Goal: Task Accomplishment & Management: Manage account settings

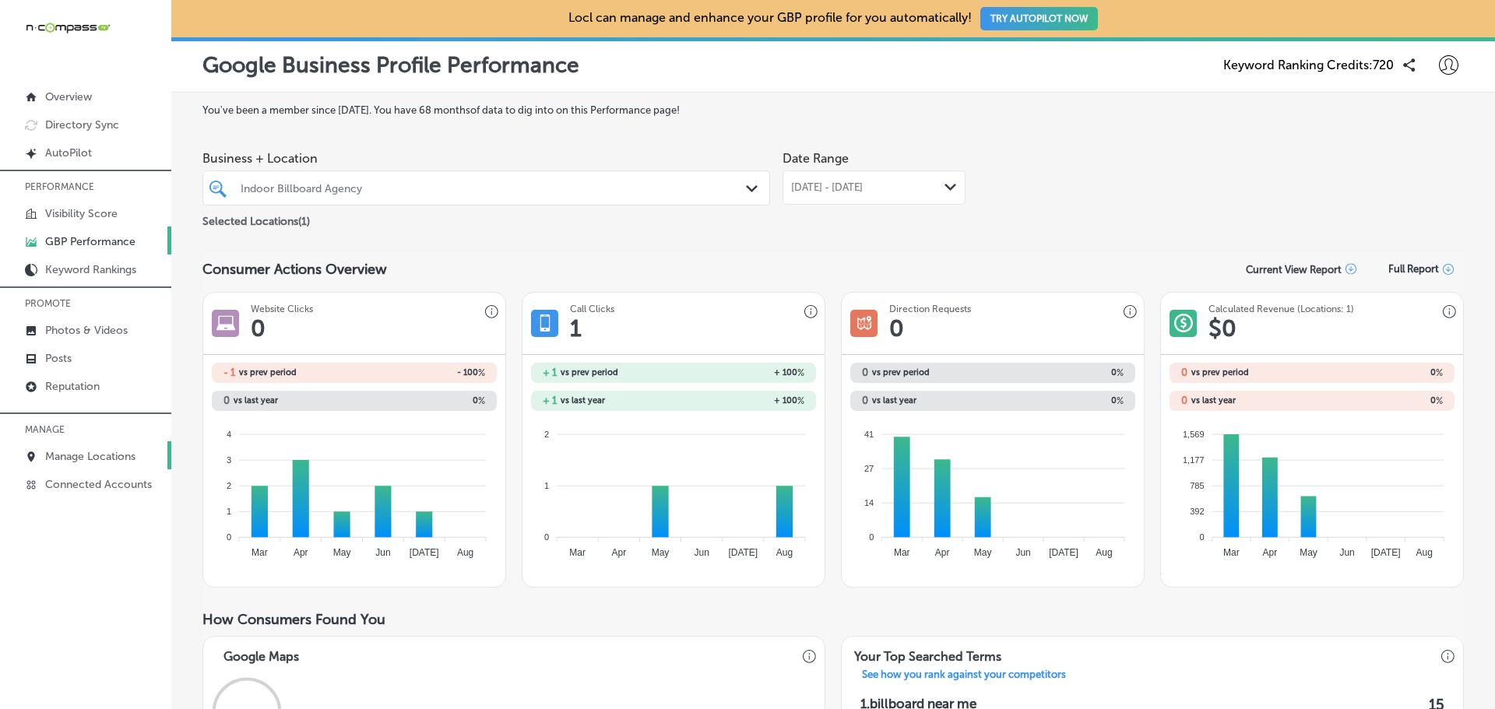
click at [93, 462] on p "Manage Locations" at bounding box center [90, 456] width 90 height 13
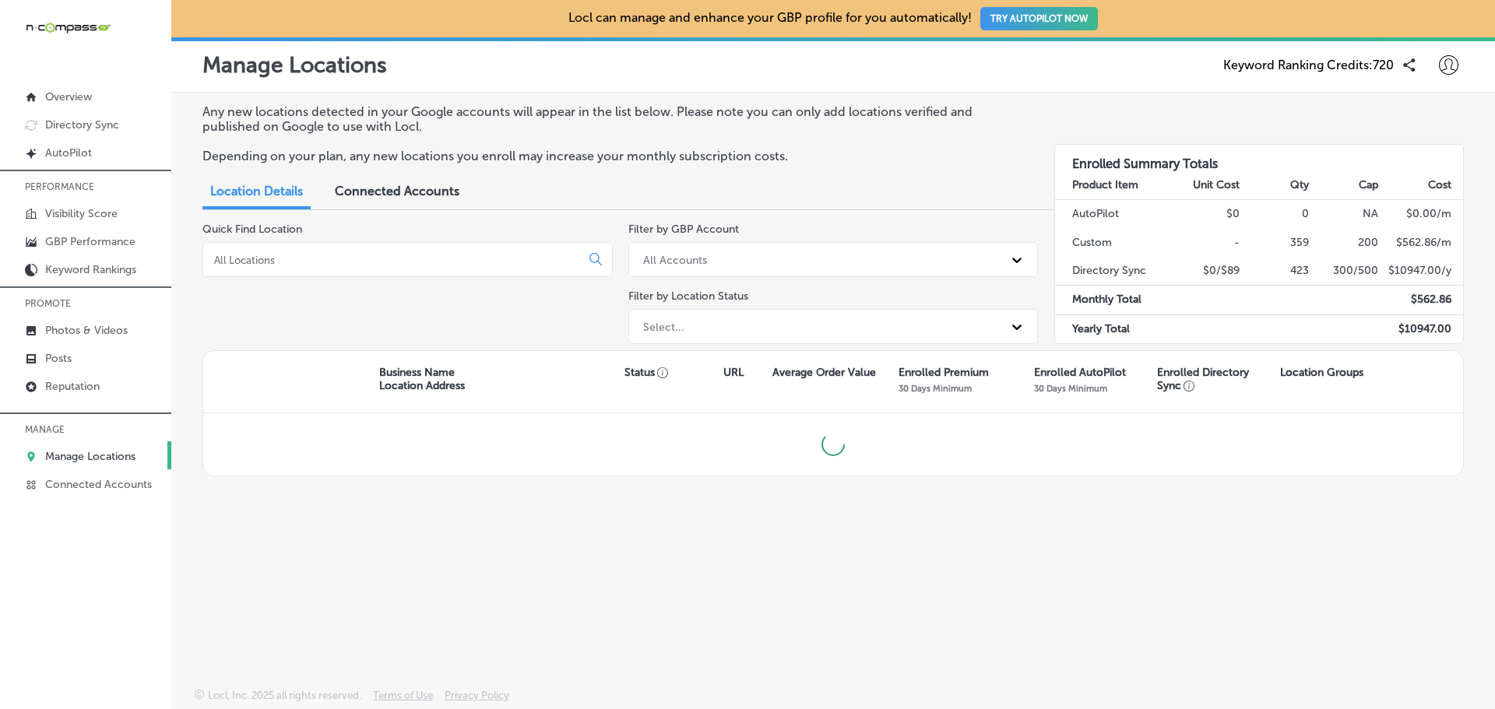
click at [267, 264] on input at bounding box center [395, 260] width 364 height 14
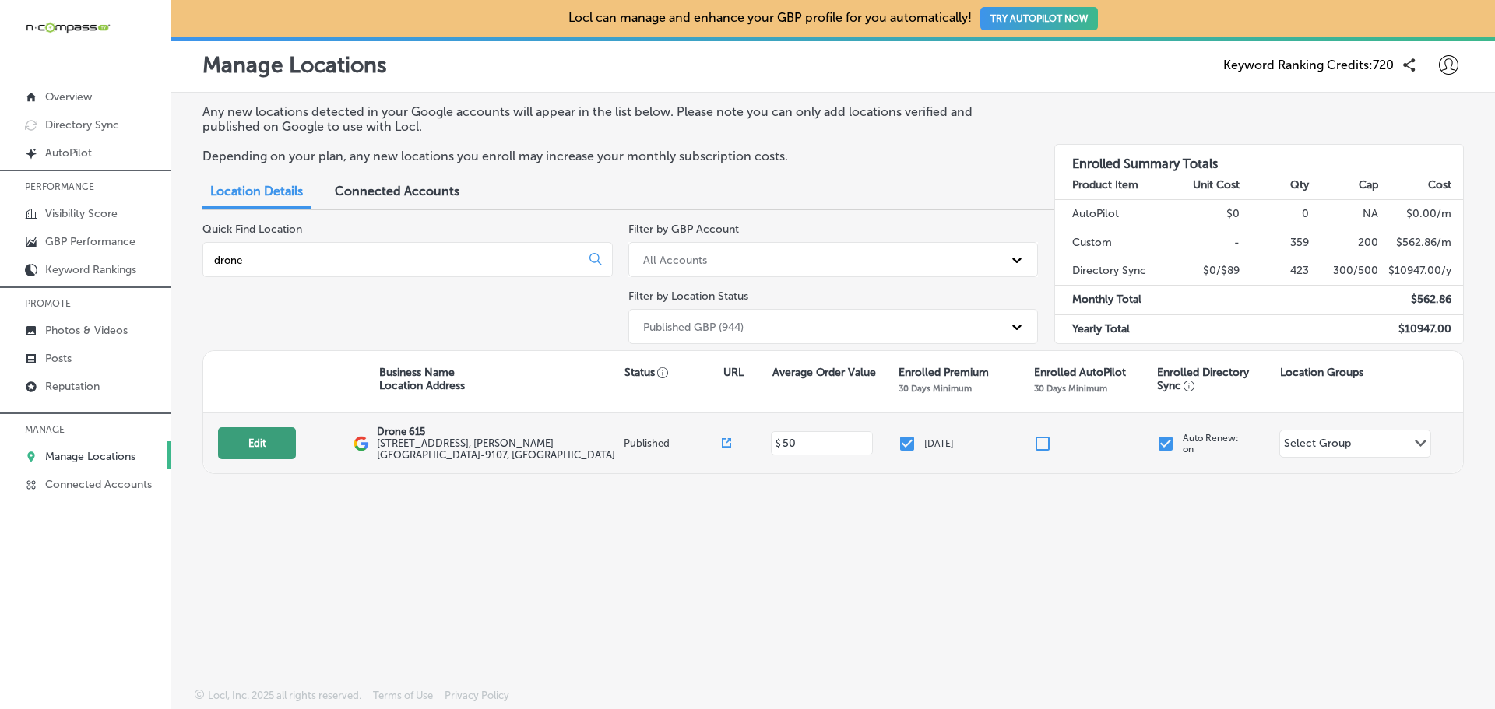
type input "drone"
click at [279, 447] on button "Edit" at bounding box center [257, 443] width 78 height 32
select select "US"
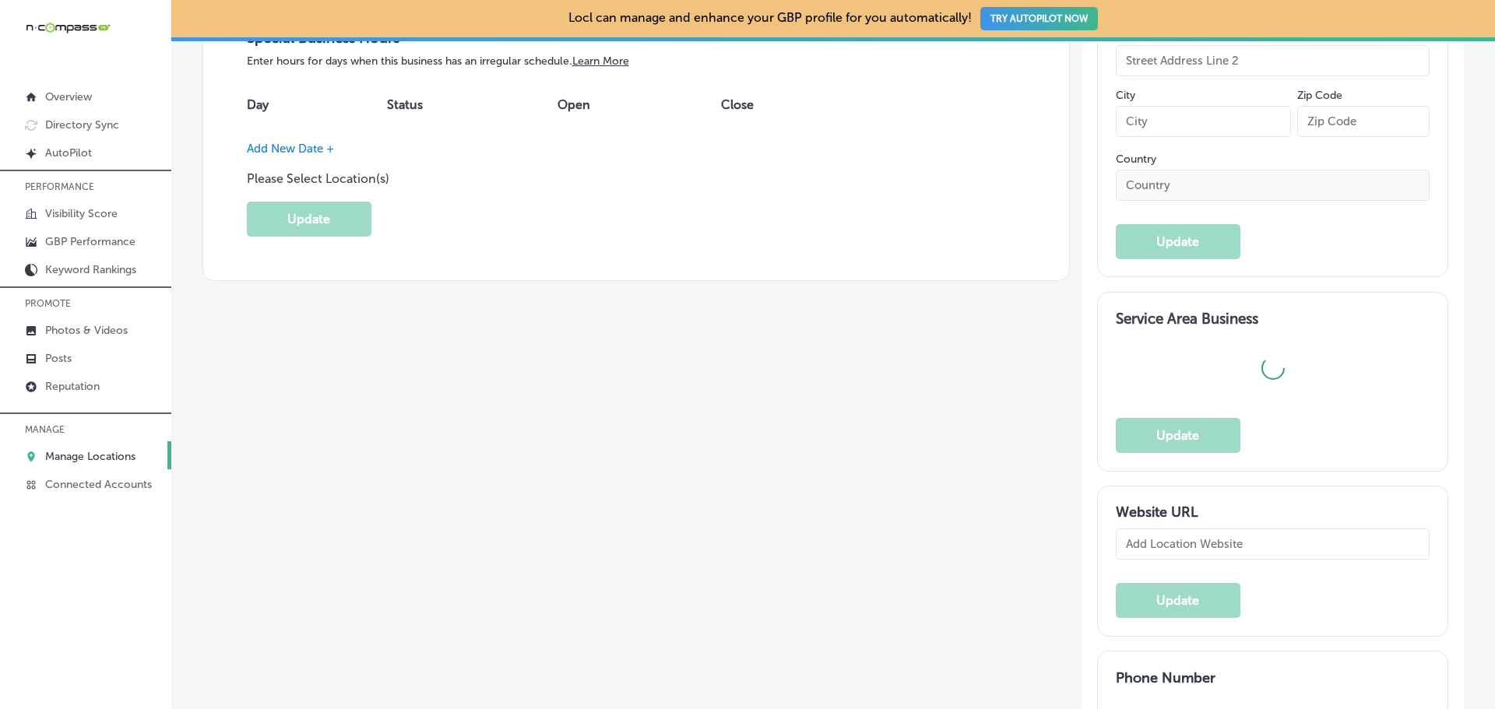
type input "Drone 615"
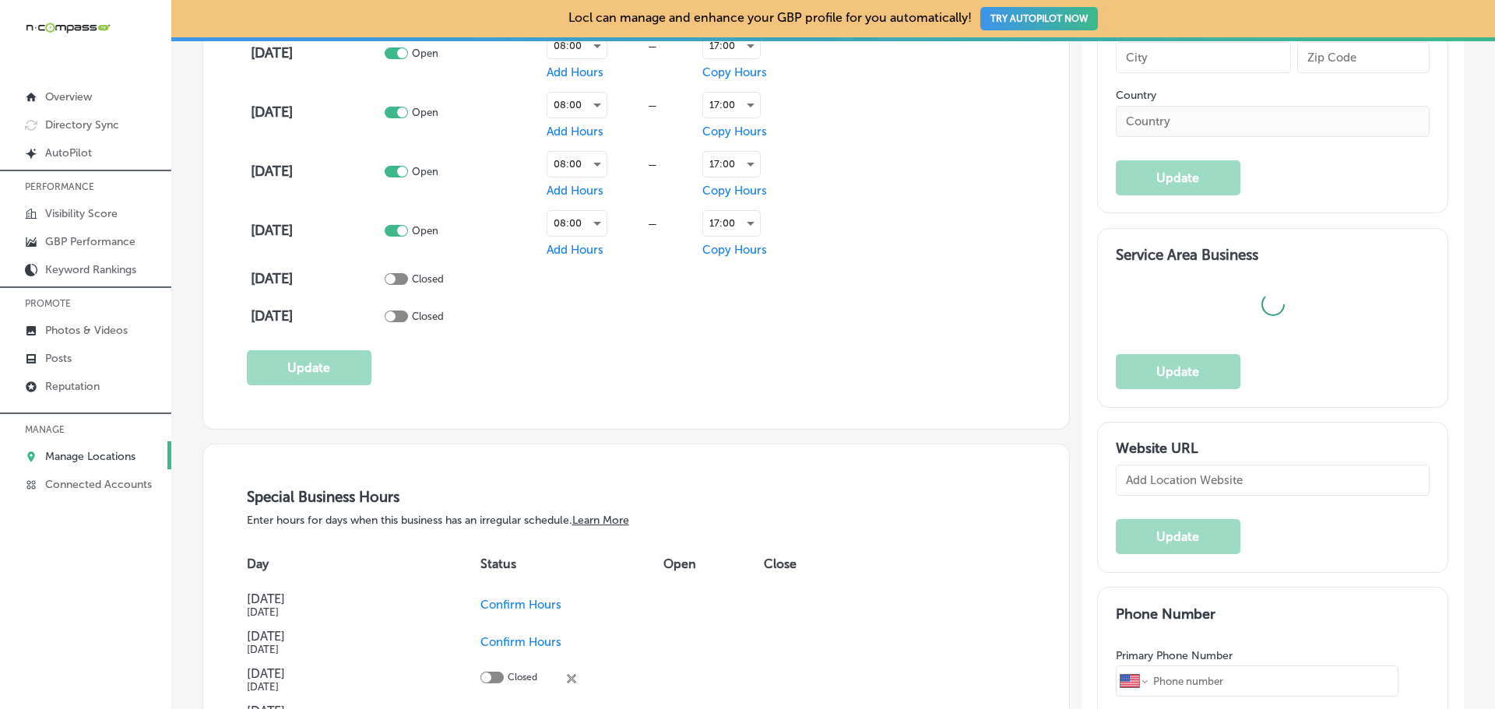
type input "[STREET_ADDRESS]"
type input "[PERSON_NAME]"
type input "37014-9107"
type input "US"
type input "[URL][DOMAIN_NAME]"
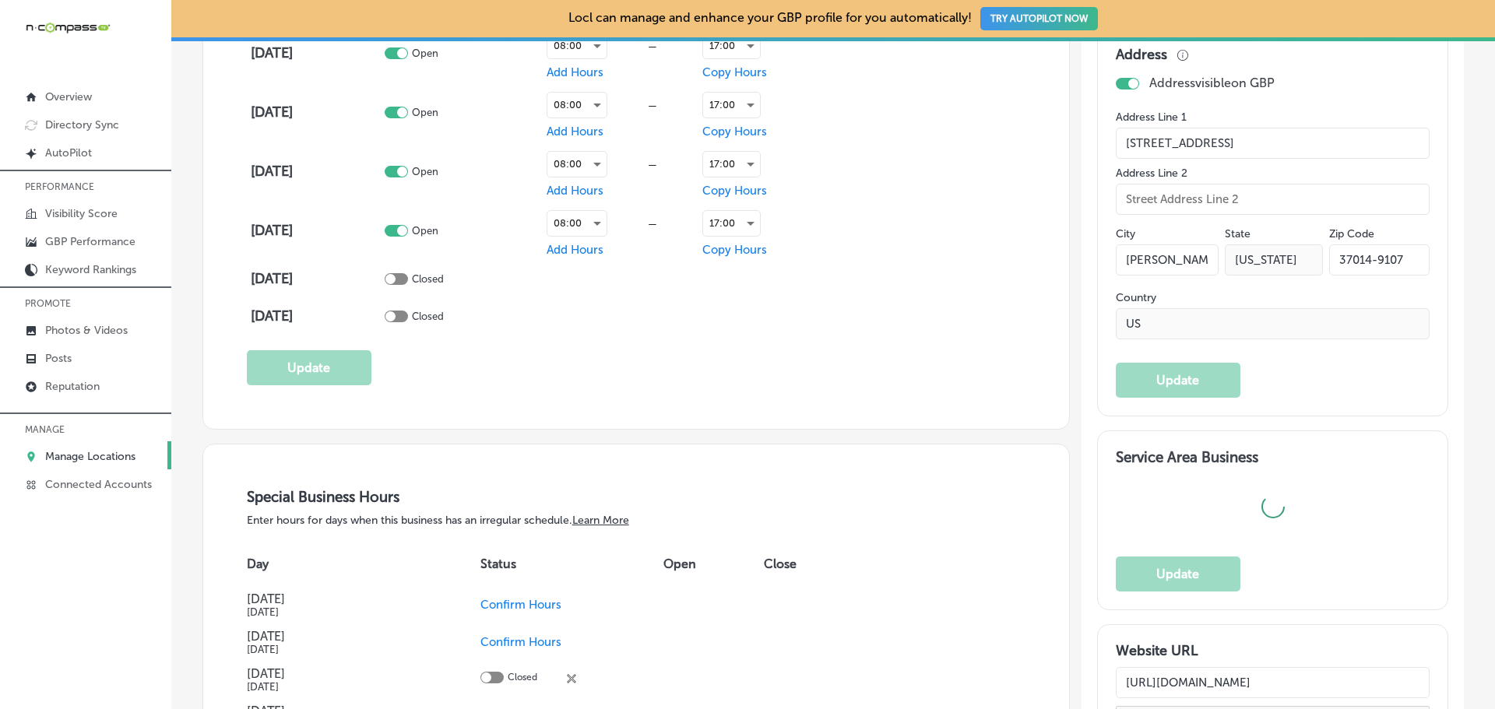
checkbox input "true"
type textarea "Drone 615 provides professional drone services specializing in aerial data coll…"
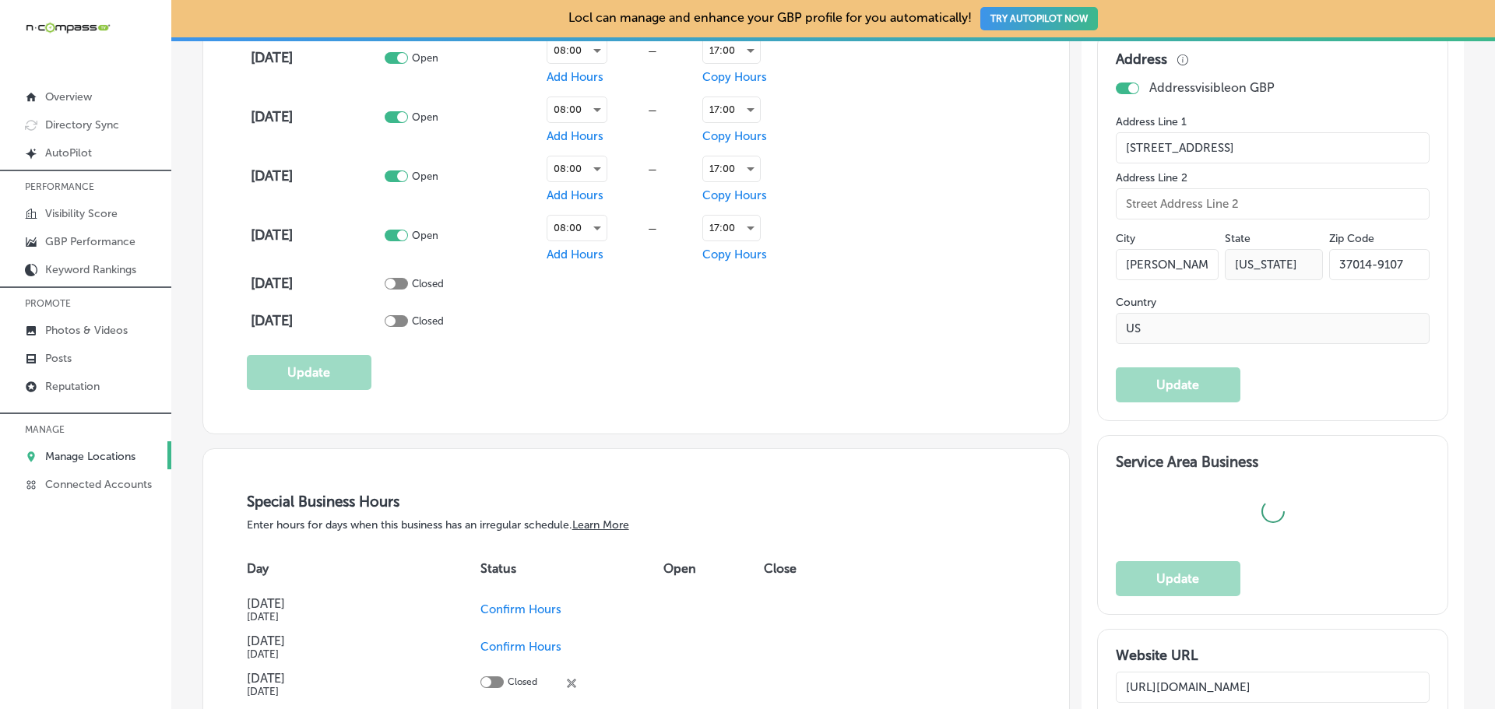
type input "[PHONE_NUMBER]"
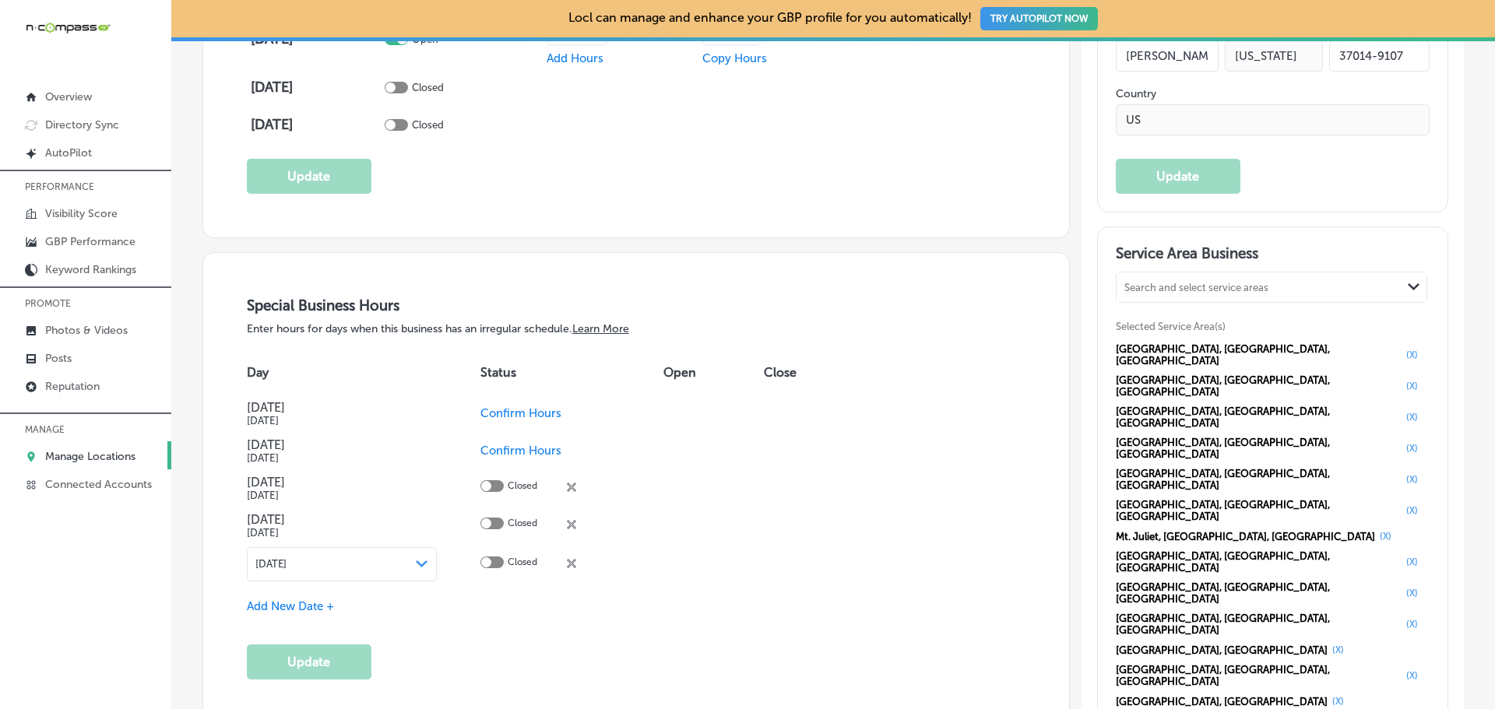
scroll to position [1344, 0]
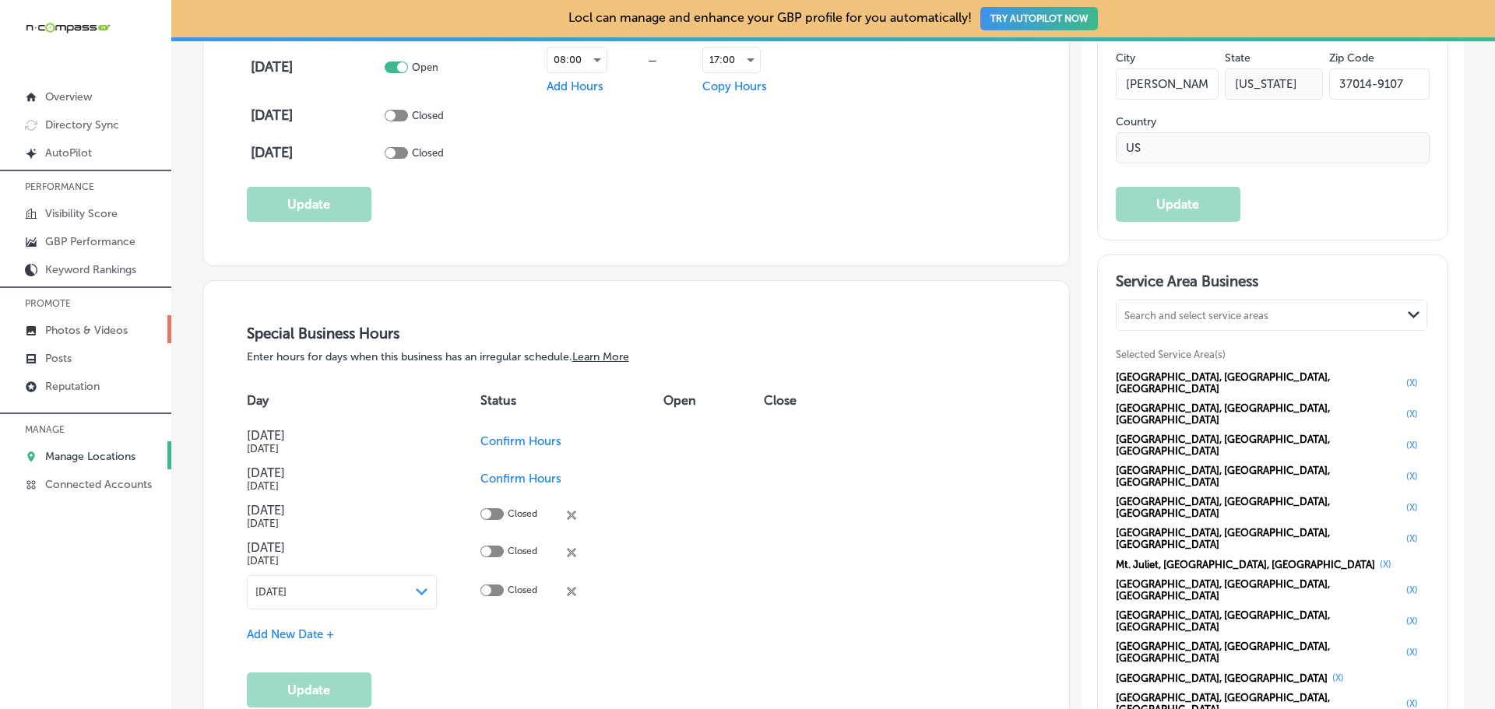
click at [107, 328] on p "Photos & Videos" at bounding box center [86, 330] width 83 height 13
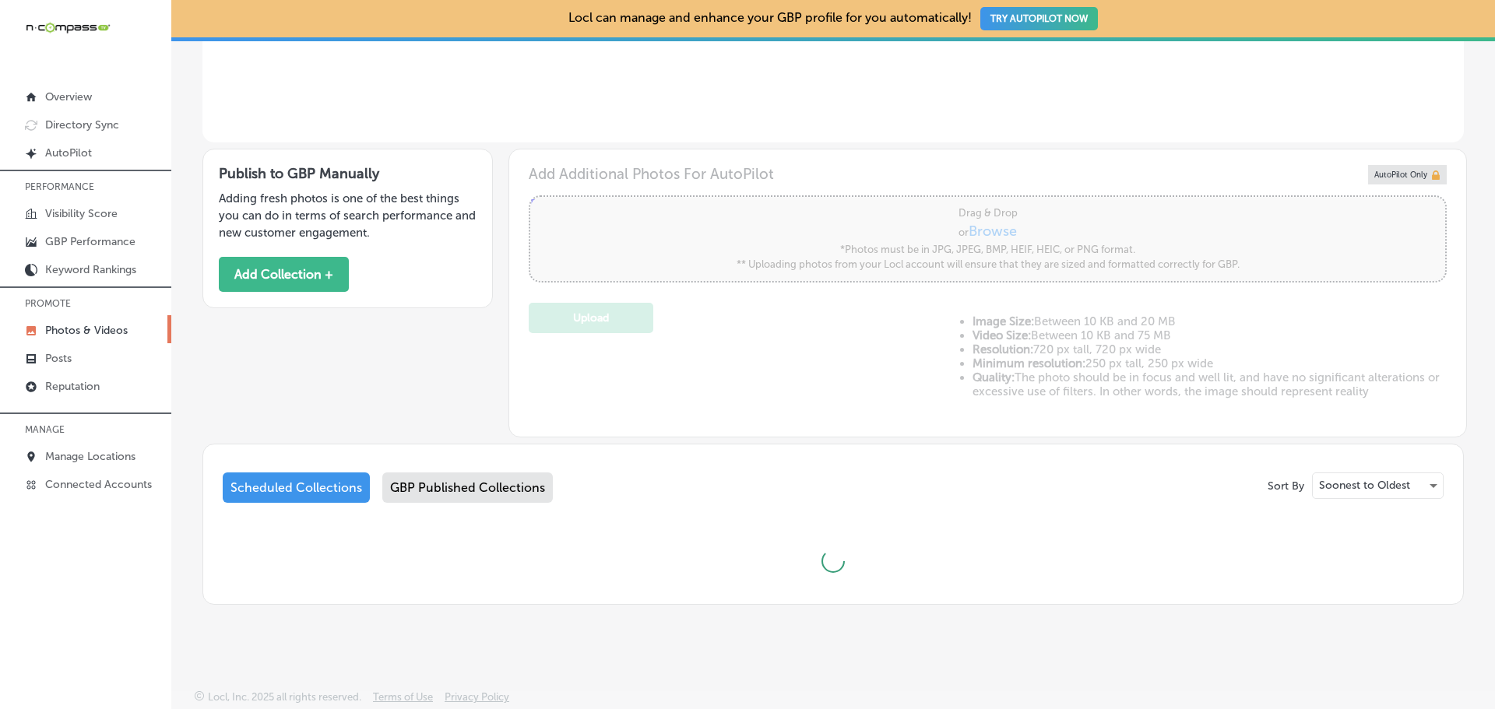
scroll to position [392, 0]
type input "5"
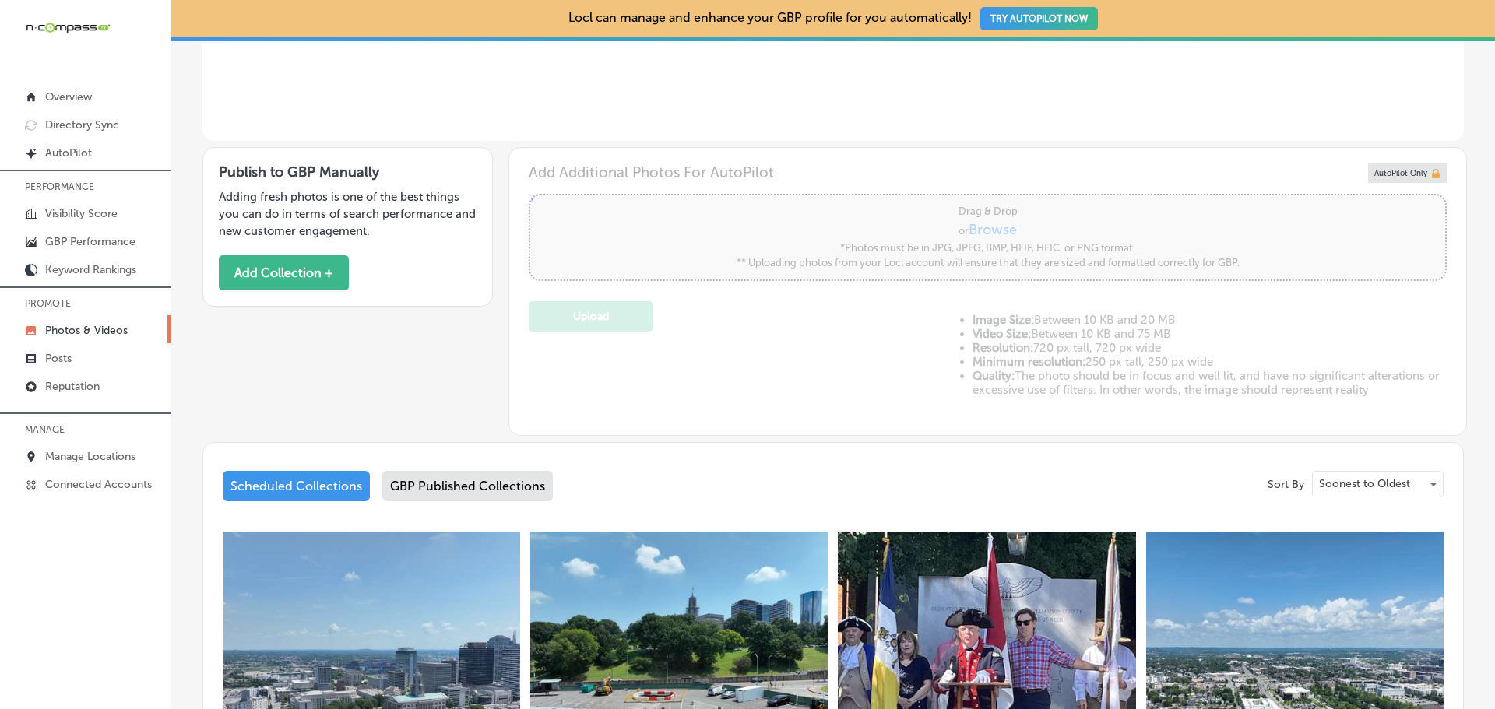
click at [464, 485] on div "GBP Published Collections" at bounding box center [467, 486] width 171 height 30
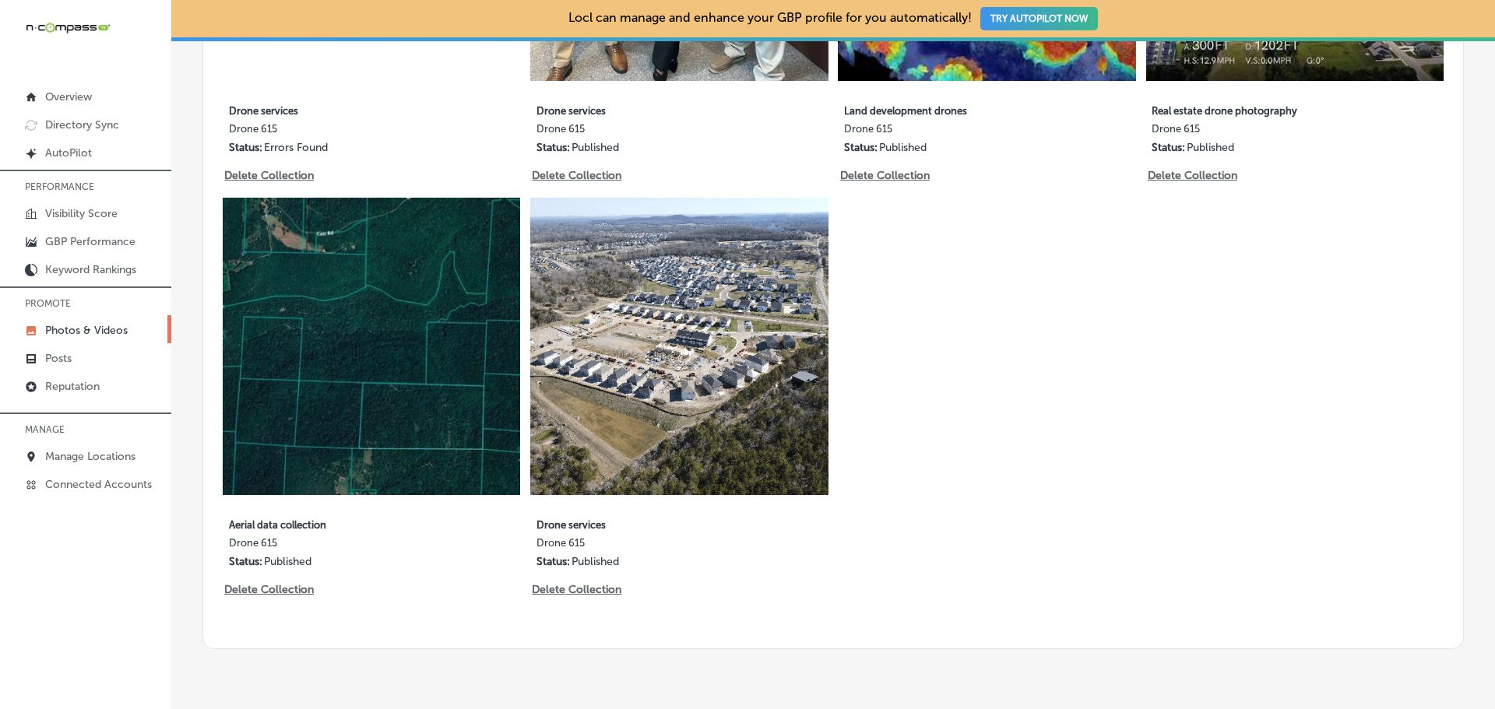
scroll to position [1180, 0]
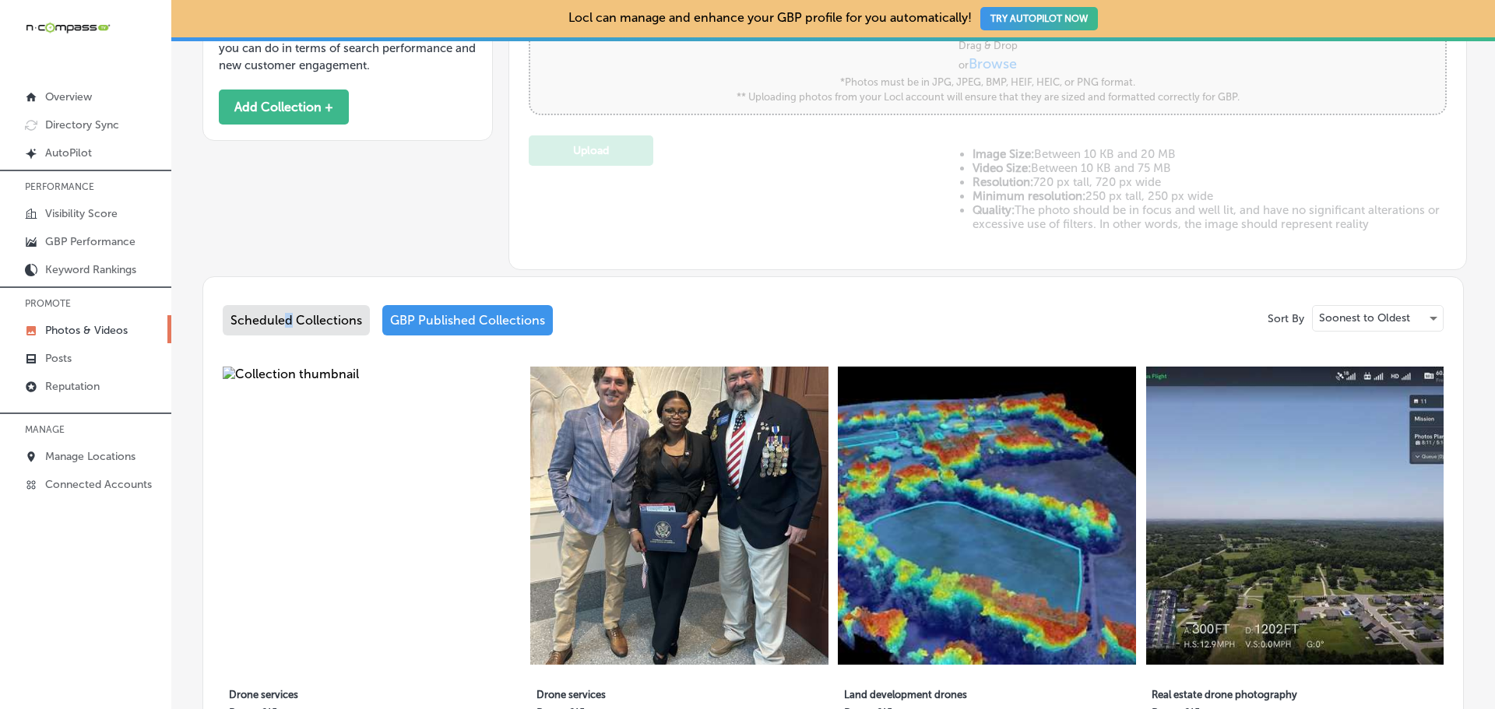
click at [289, 319] on div "Scheduled Collections" at bounding box center [296, 320] width 147 height 30
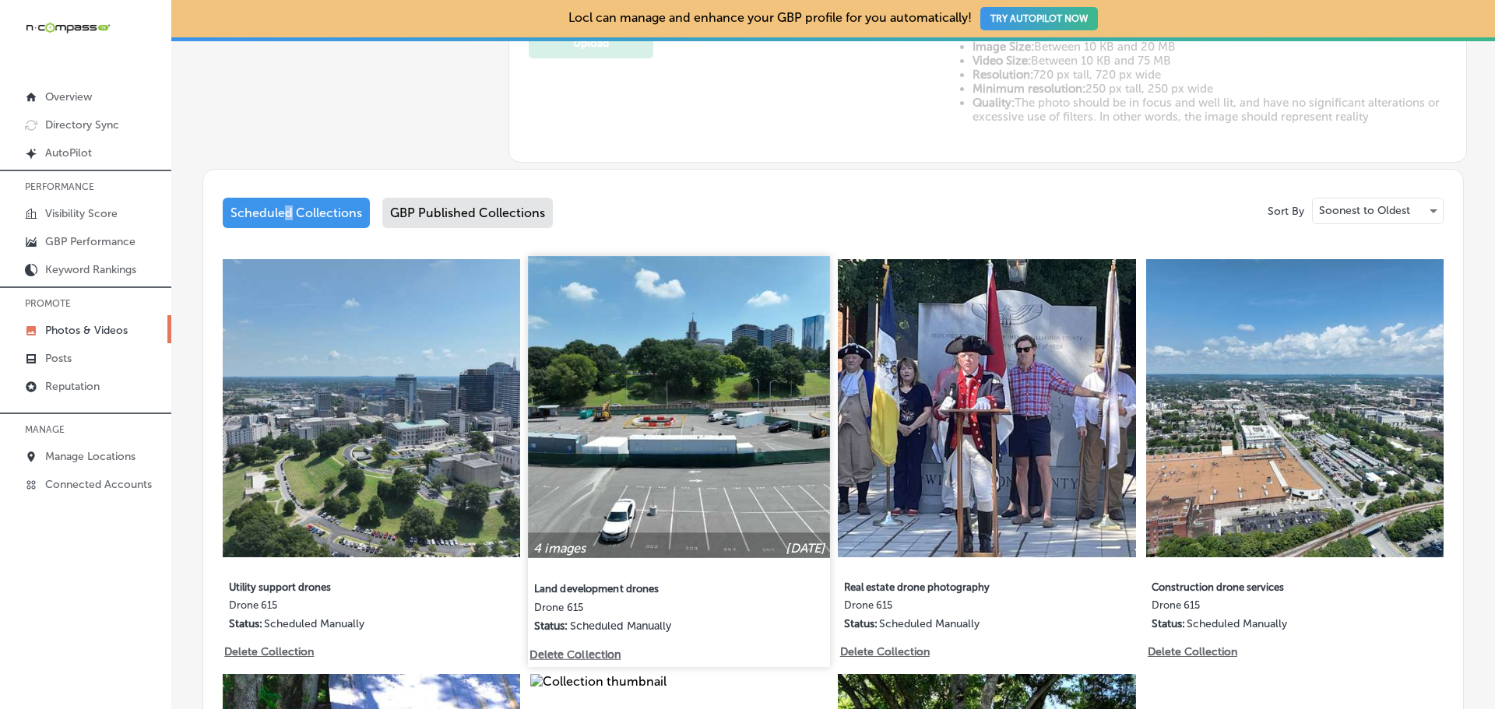
scroll to position [635, 0]
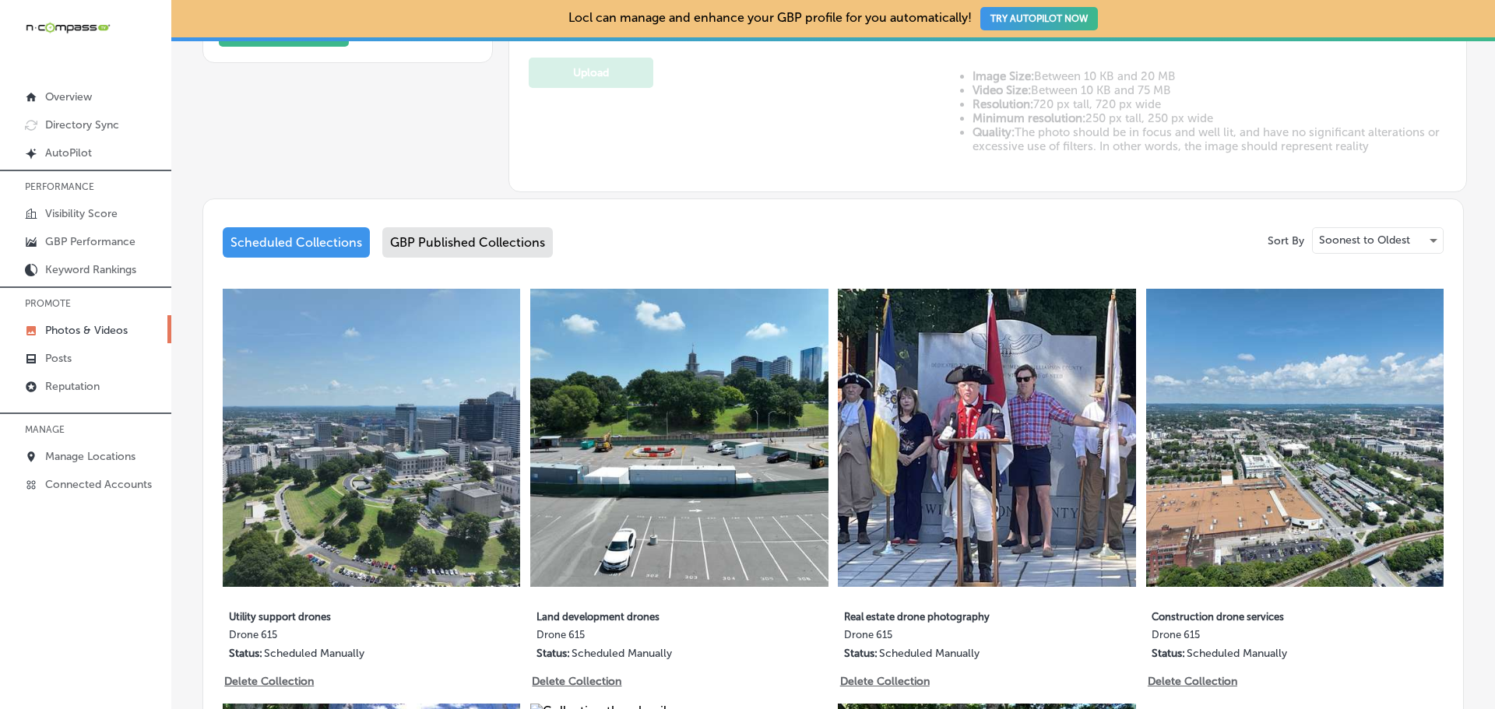
click at [459, 234] on div "GBP Published Collections" at bounding box center [467, 242] width 171 height 30
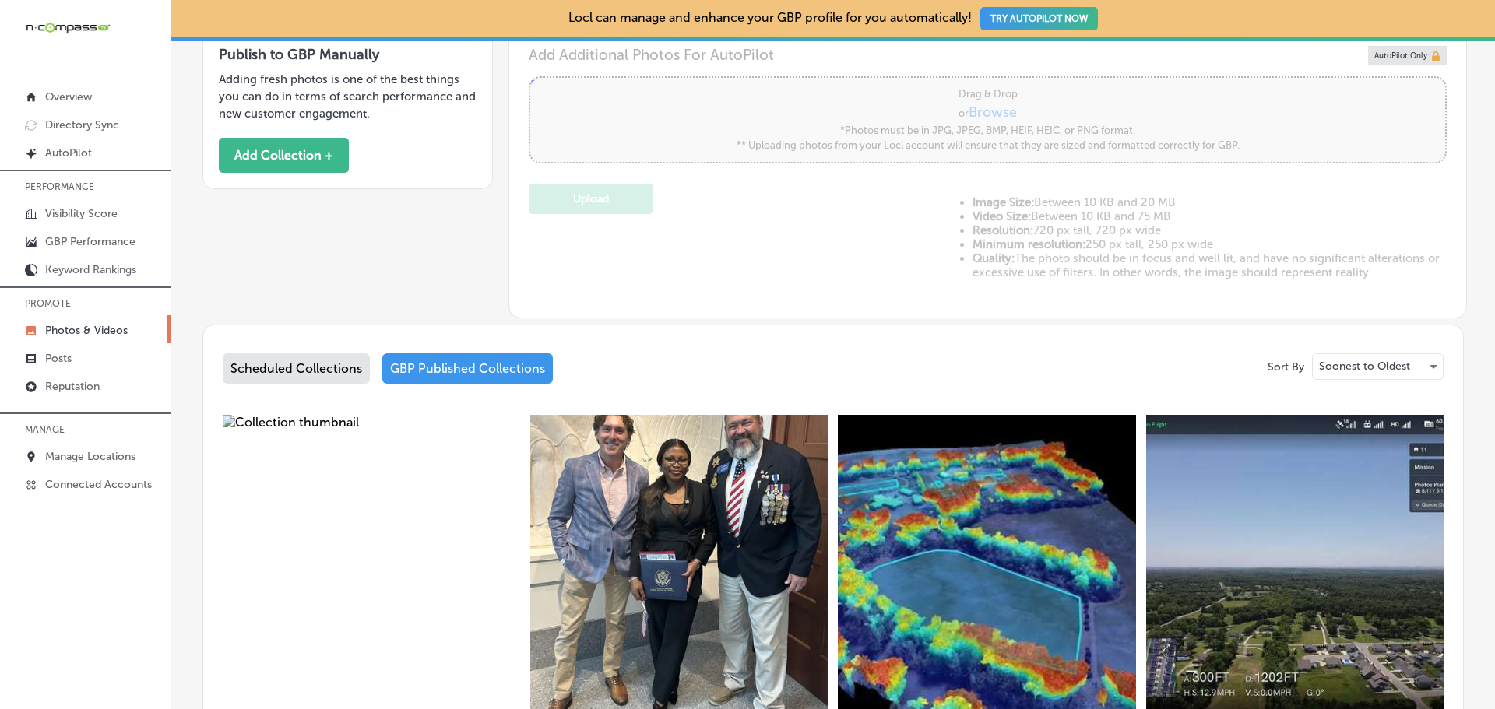
scroll to position [545, 0]
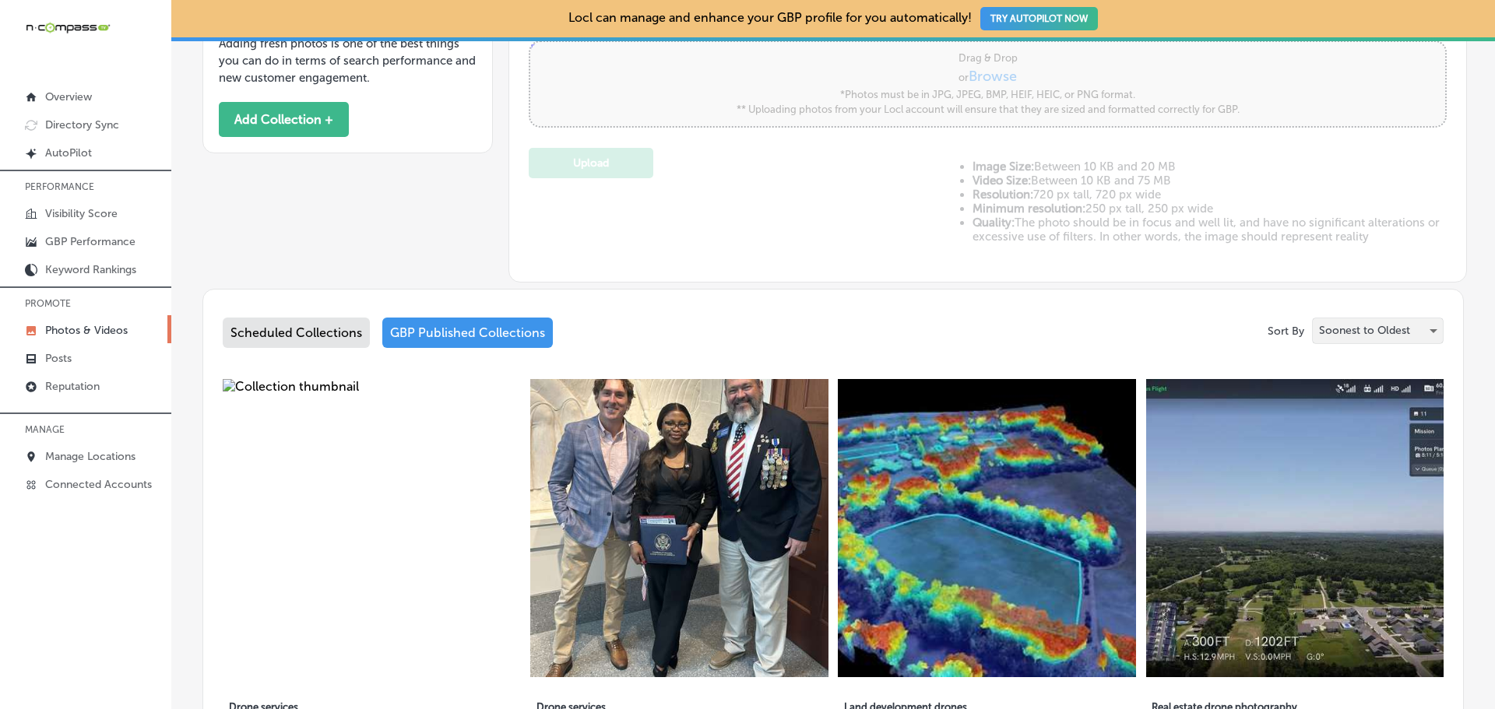
click at [1380, 326] on p "Soonest to Oldest" at bounding box center [1364, 330] width 91 height 15
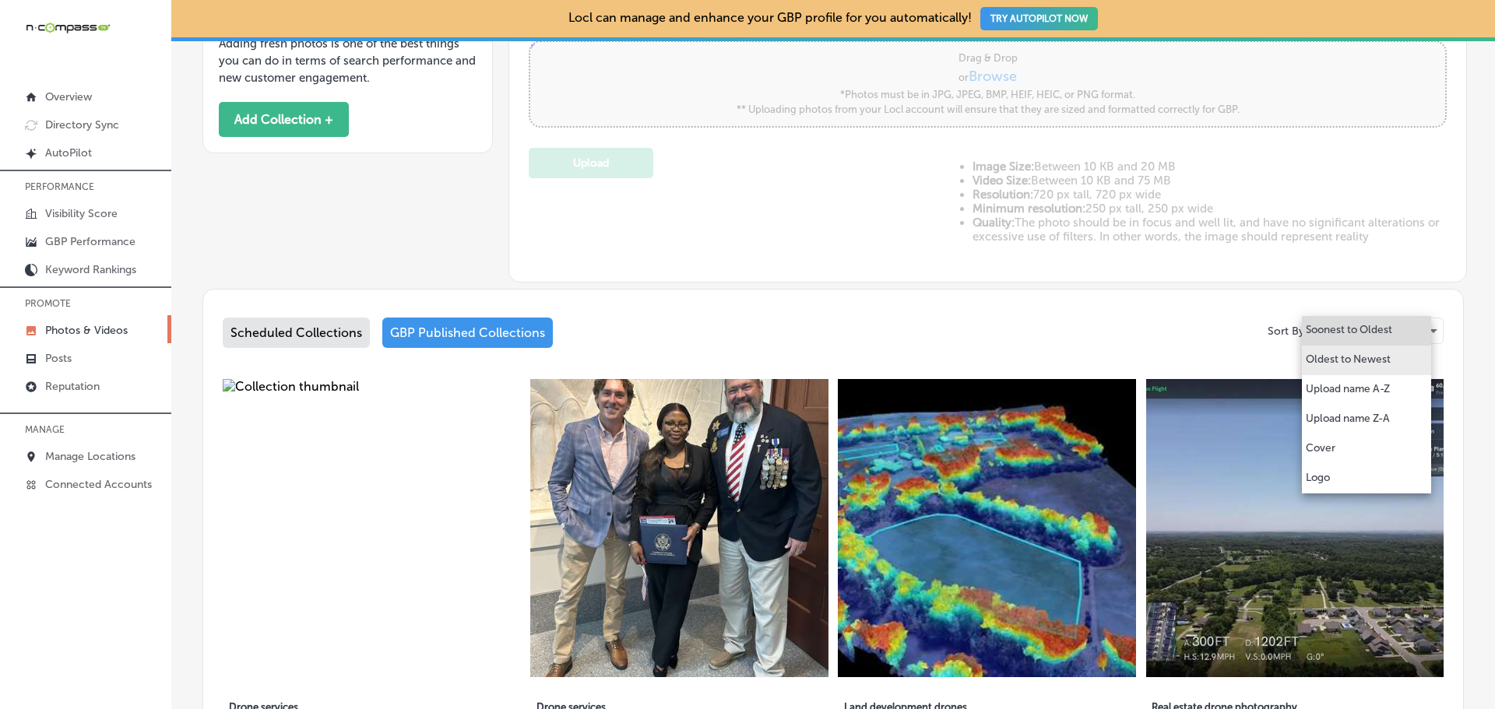
click at [1341, 357] on p "Oldest to Newest" at bounding box center [1348, 360] width 85 height 16
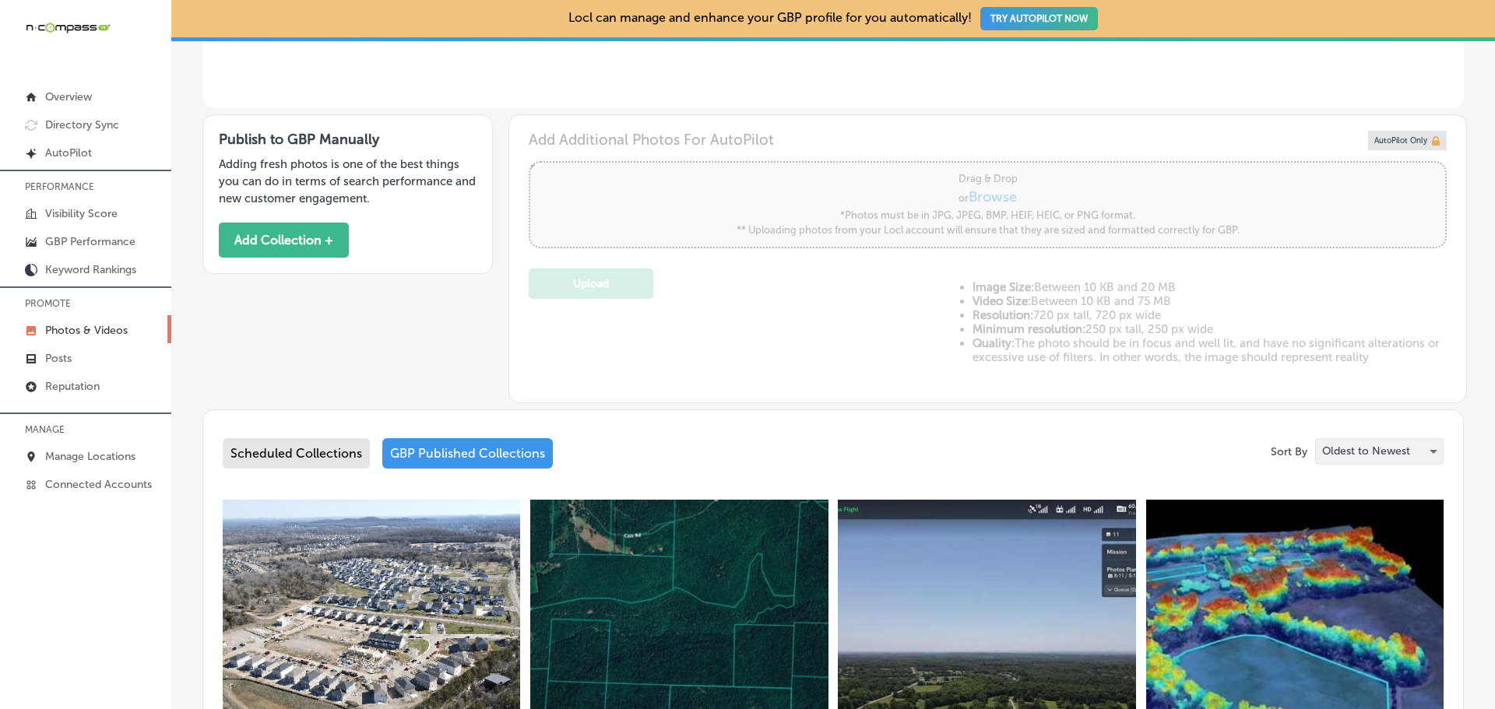
scroll to position [402, 0]
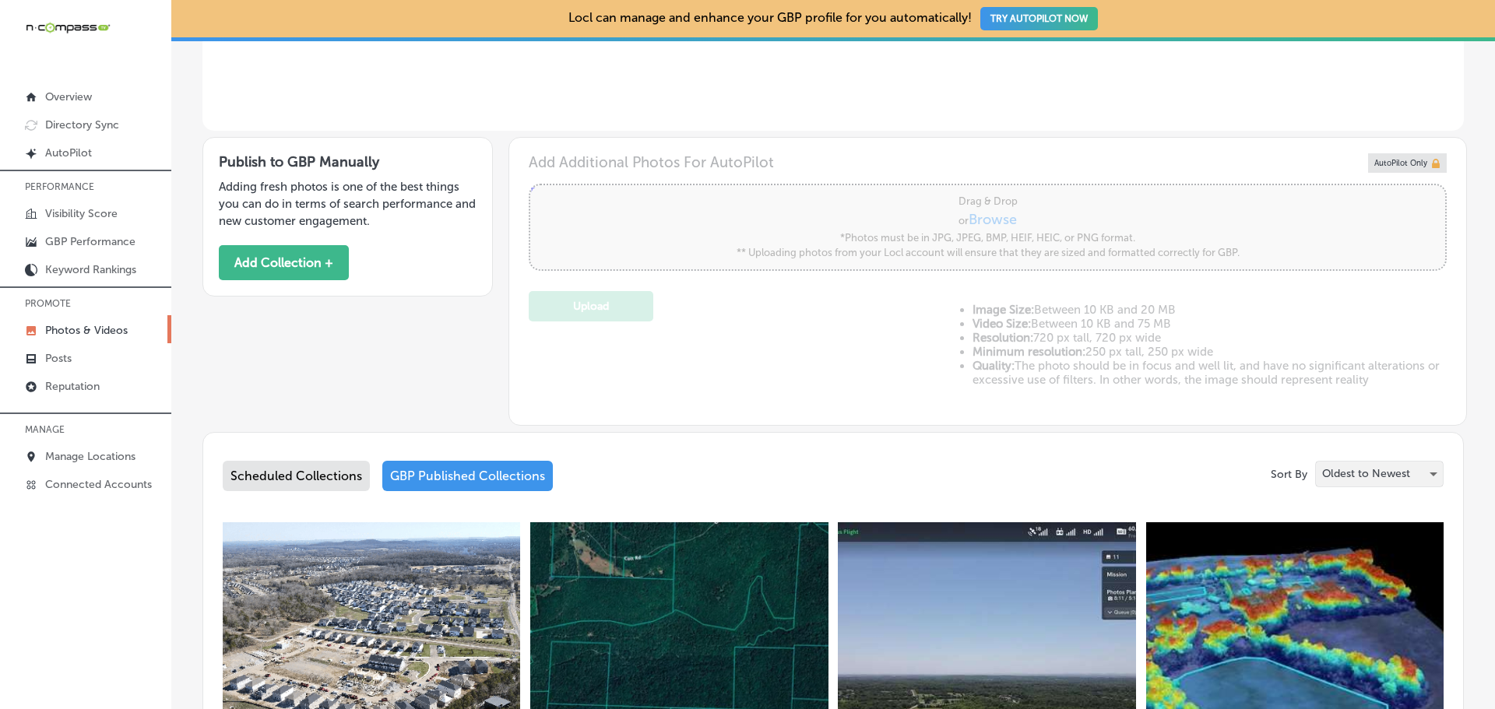
click at [1346, 472] on p "Oldest to Newest" at bounding box center [1366, 473] width 88 height 15
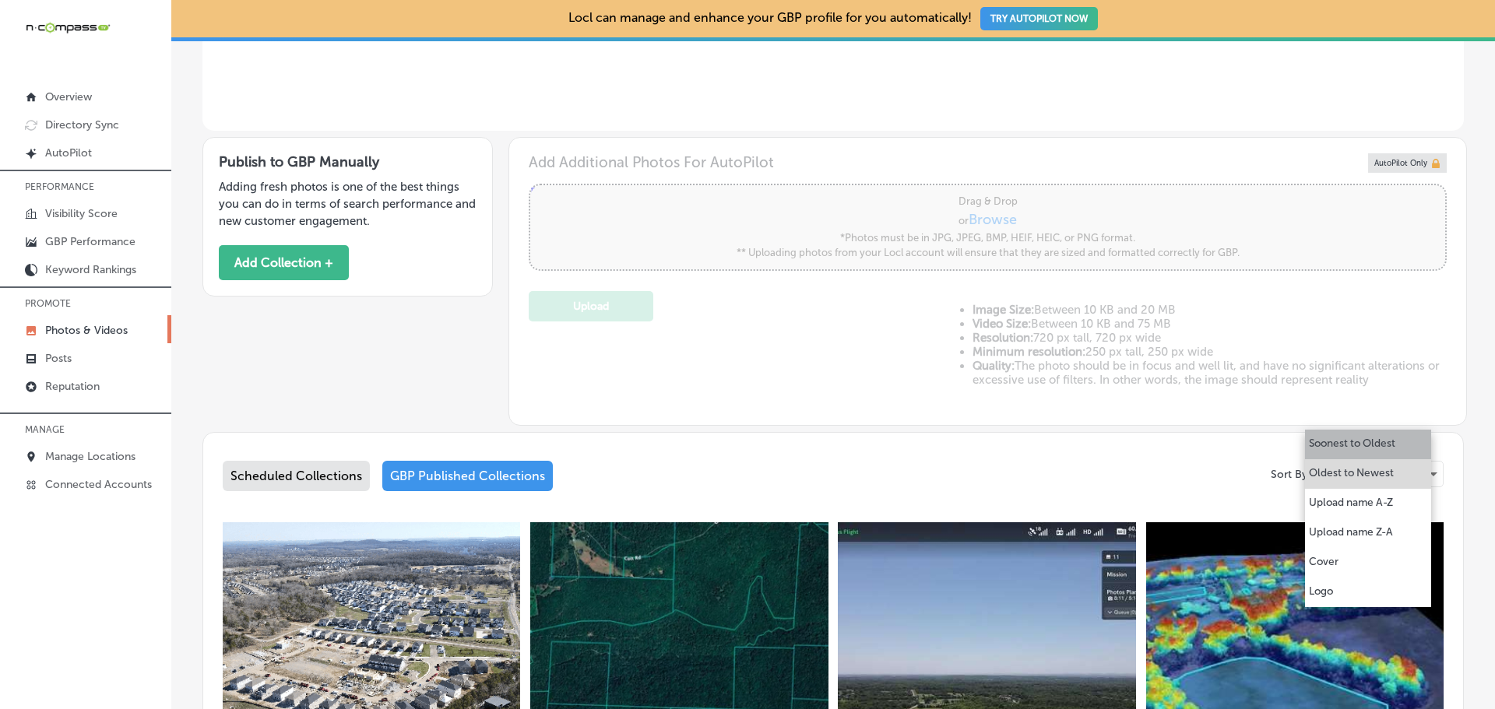
click at [1346, 434] on li "Soonest to Oldest" at bounding box center [1368, 445] width 126 height 30
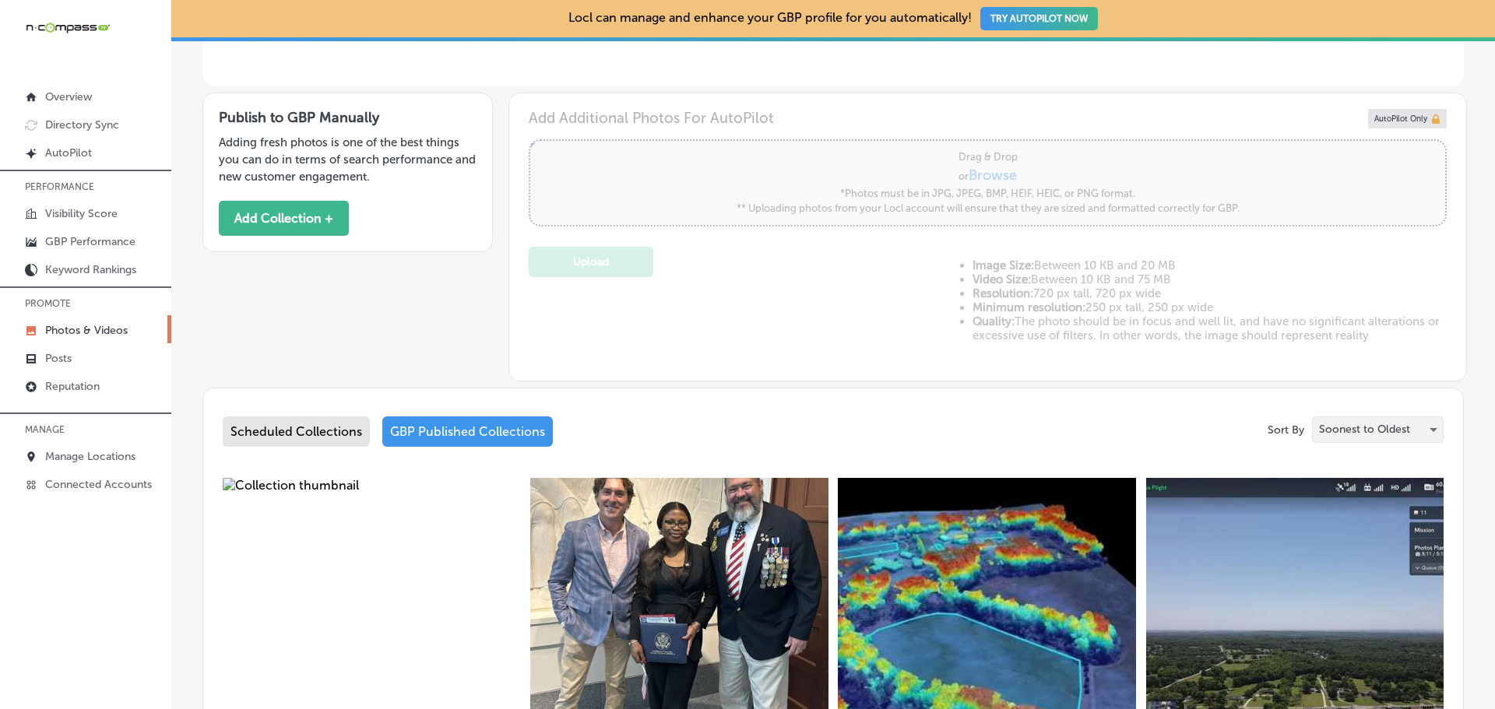
scroll to position [368, 0]
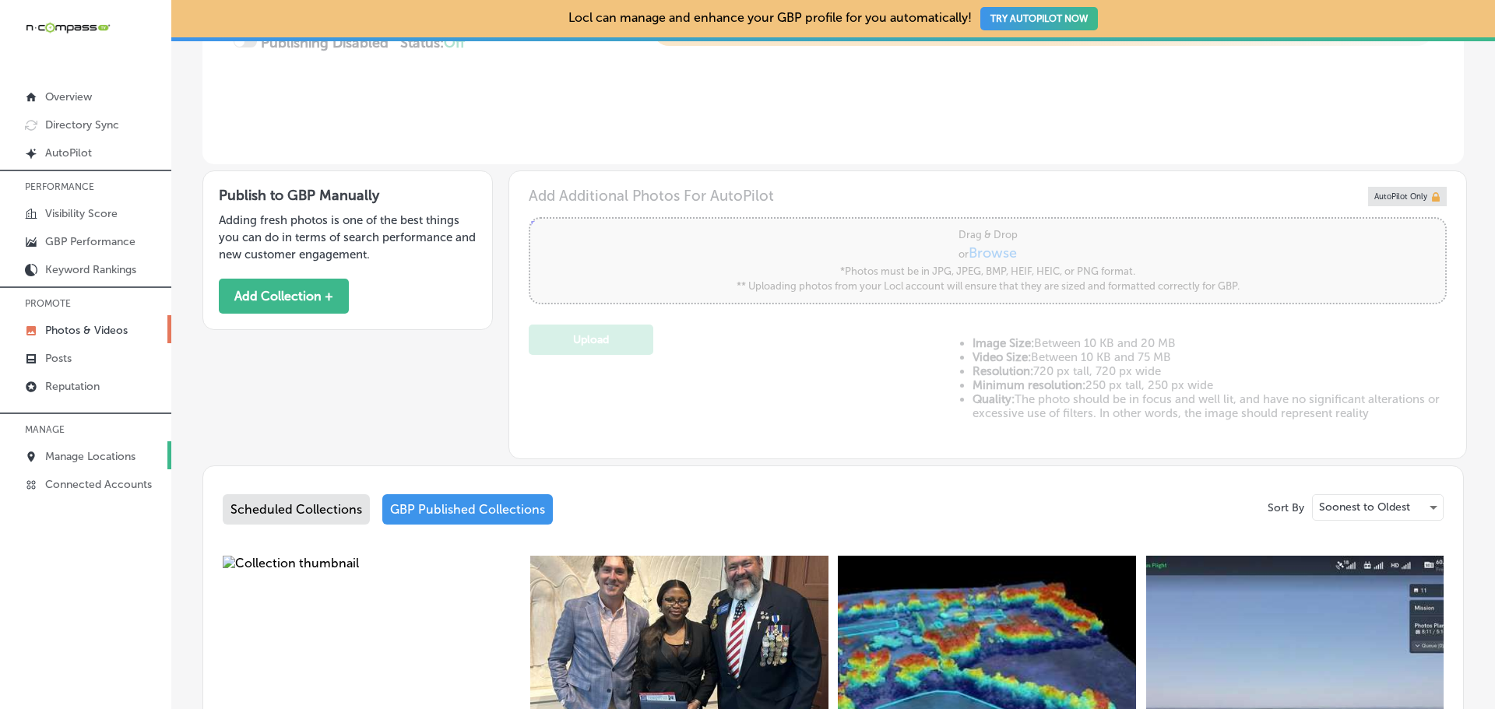
click at [88, 456] on p "Manage Locations" at bounding box center [90, 456] width 90 height 13
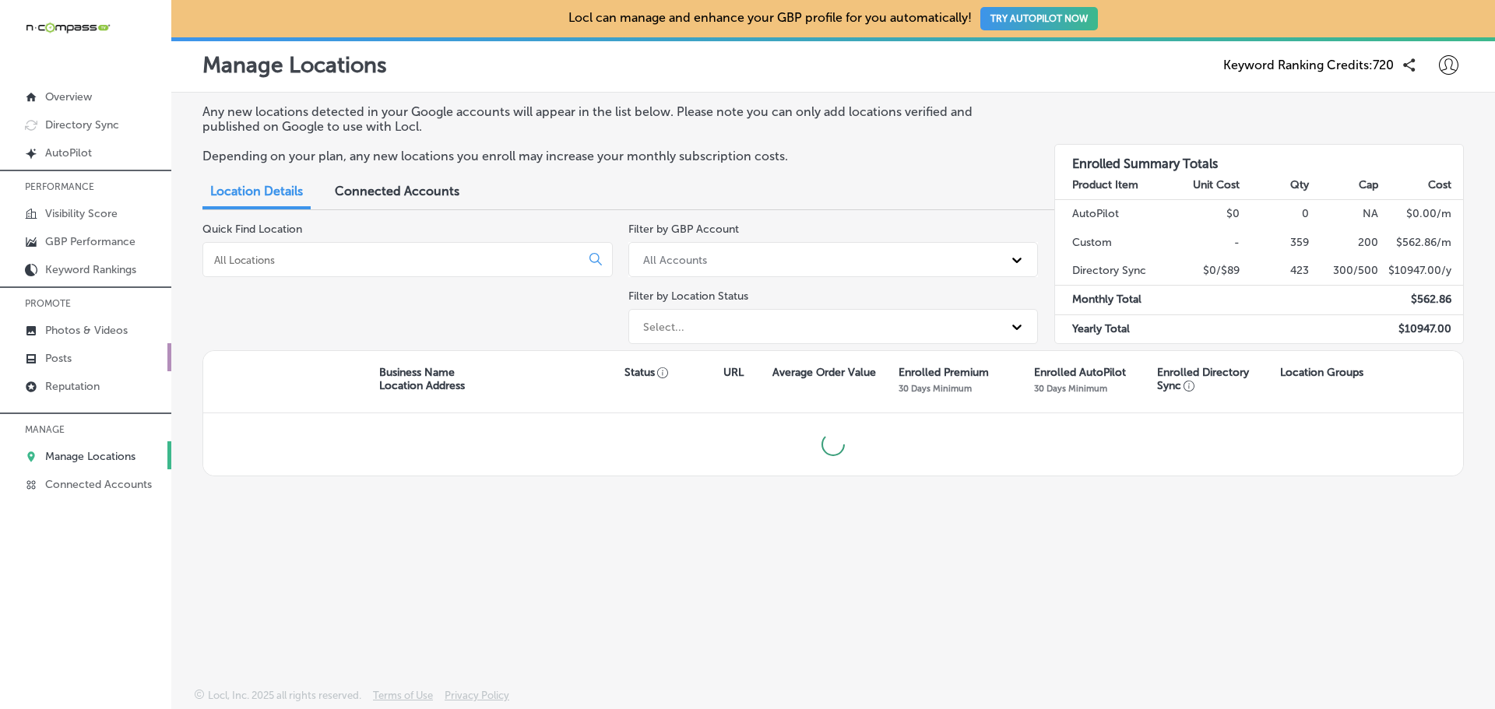
click at [83, 357] on link "Posts" at bounding box center [85, 357] width 171 height 28
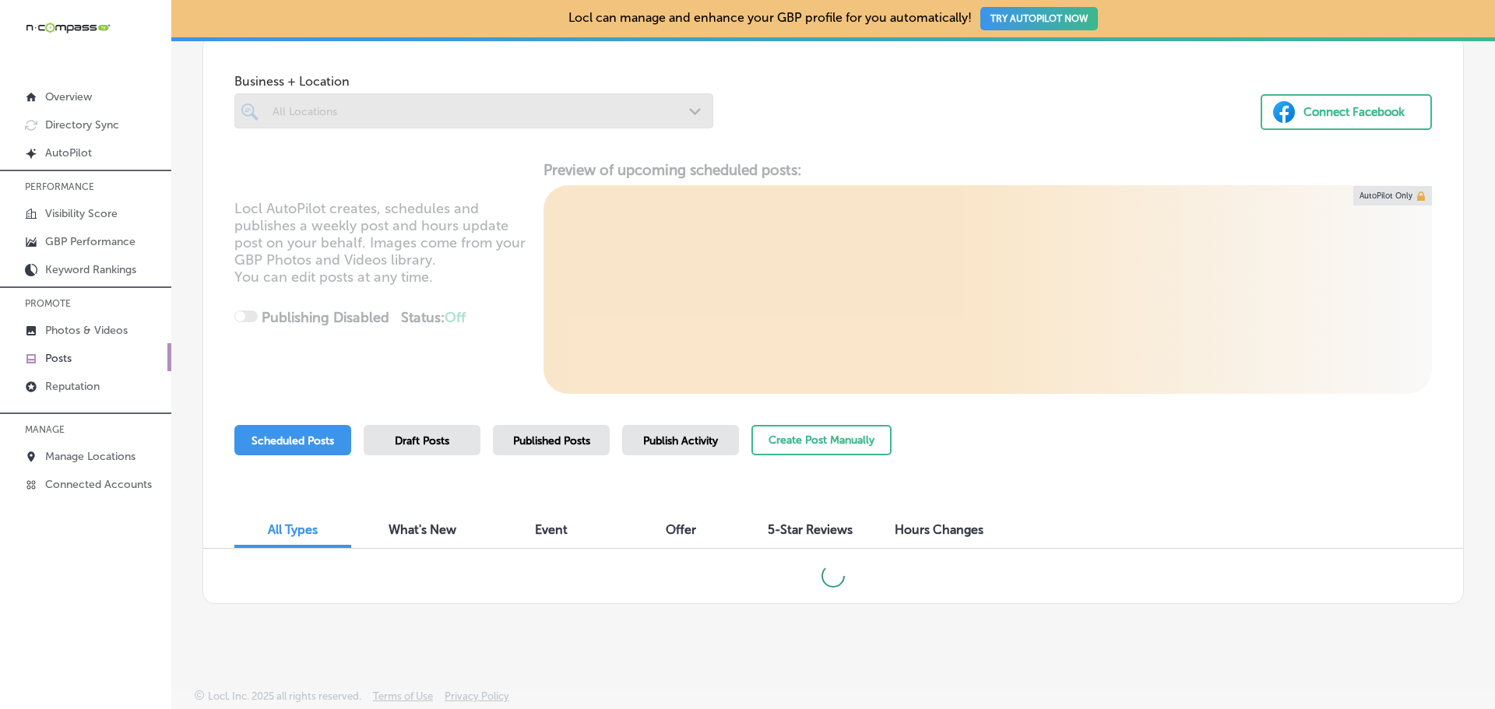
scroll to position [79, 0]
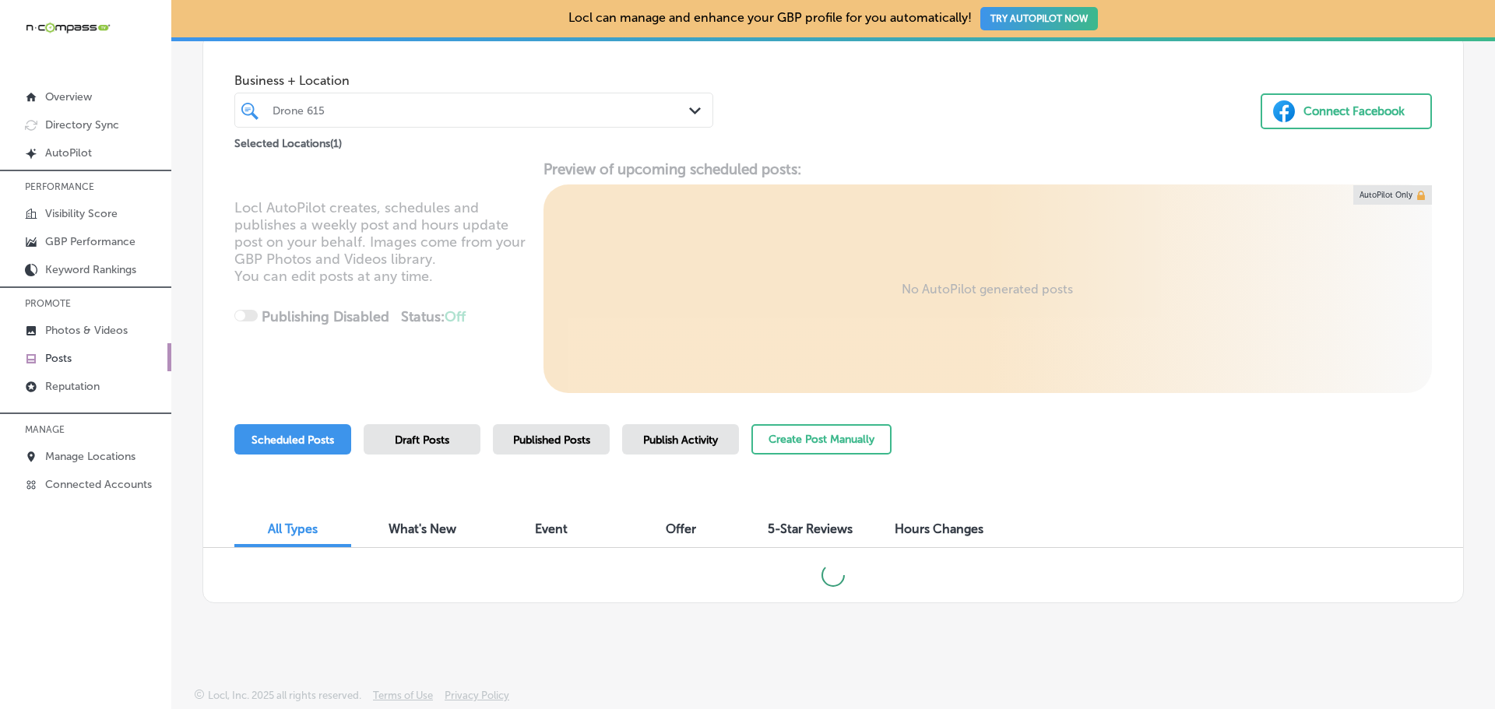
click at [543, 434] on span "Published Posts" at bounding box center [551, 440] width 77 height 13
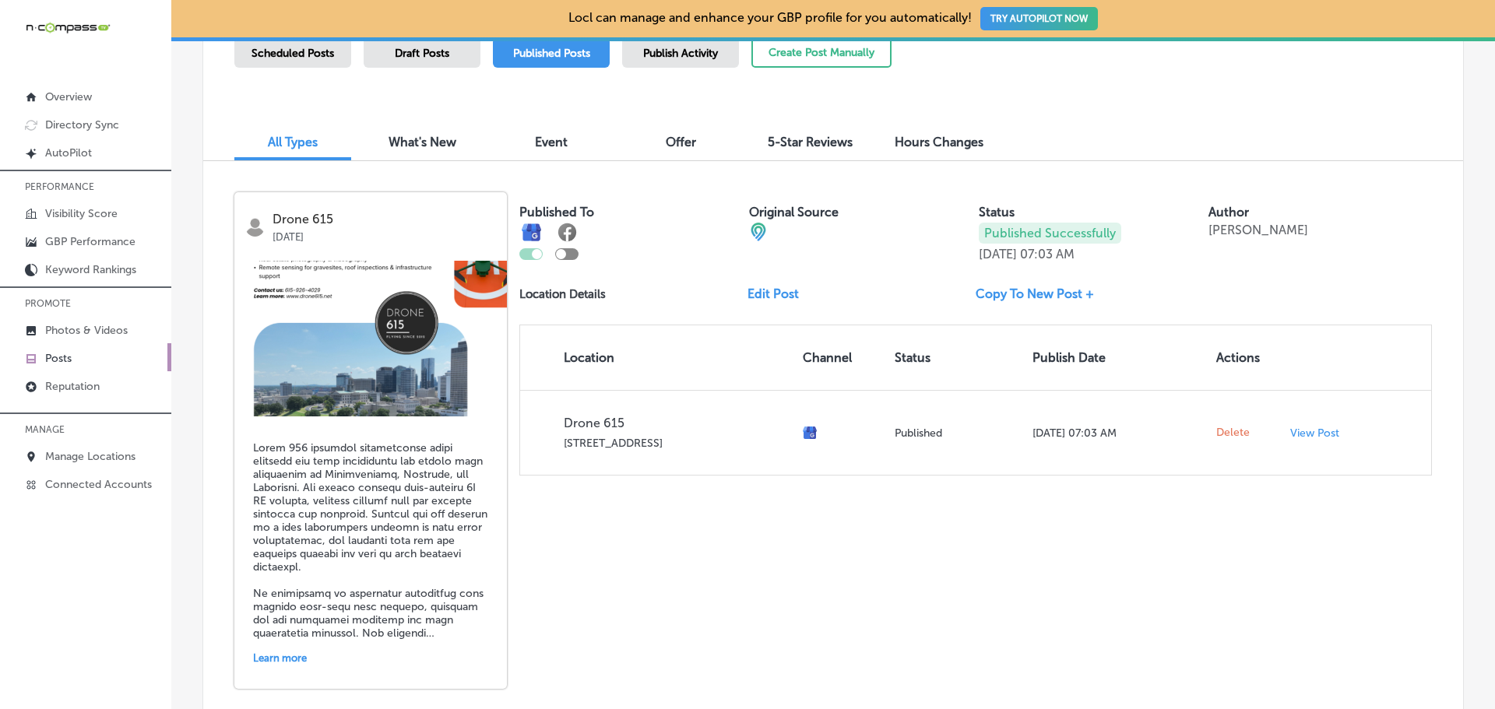
scroll to position [468, 0]
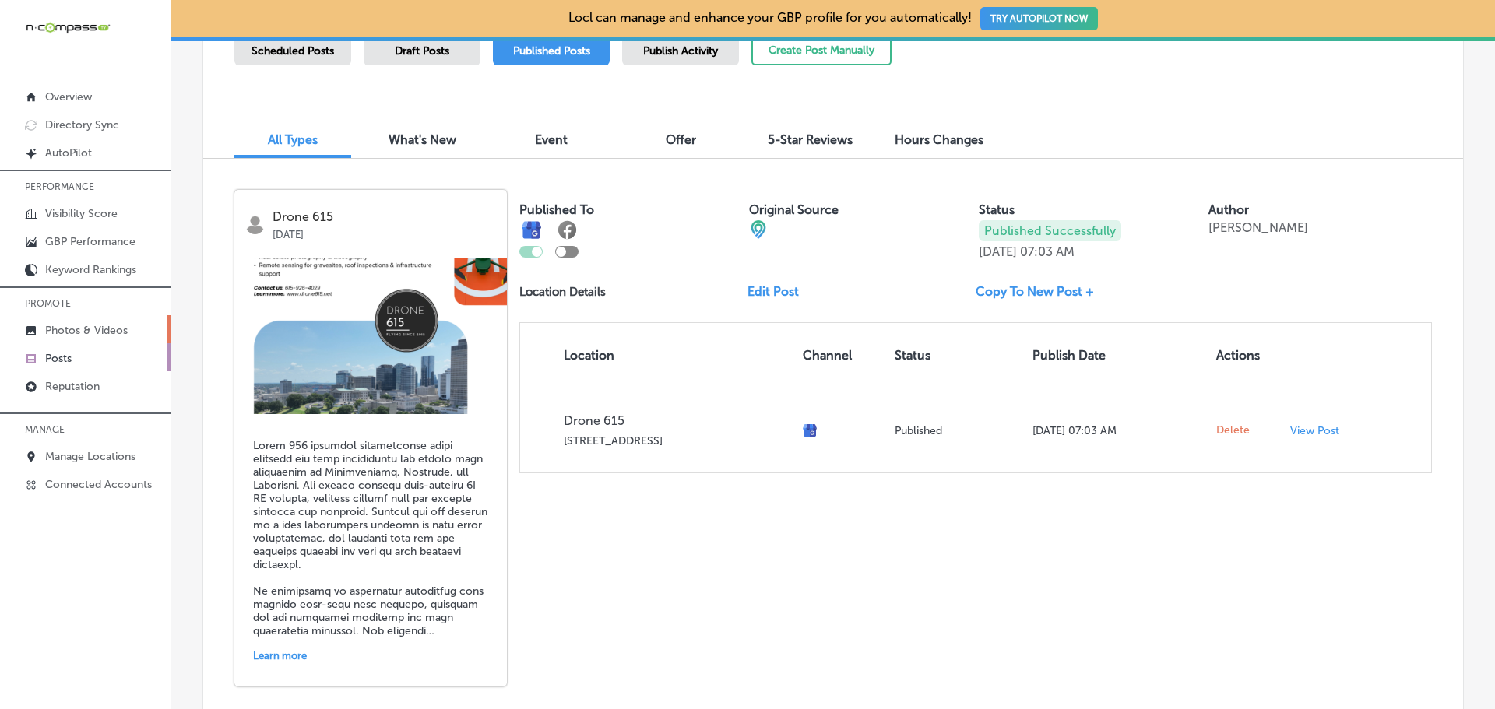
click at [88, 327] on p "Photos & Videos" at bounding box center [86, 330] width 83 height 13
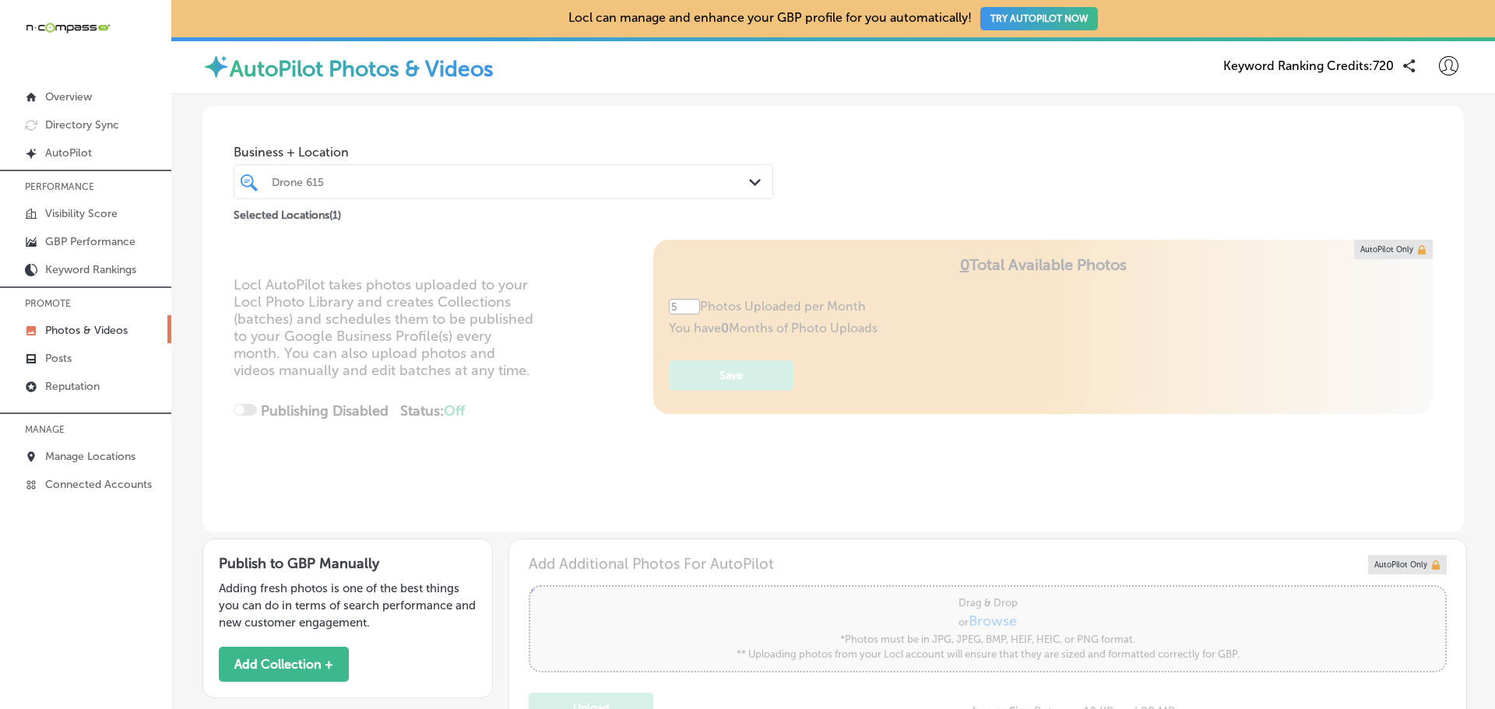
type input "5"
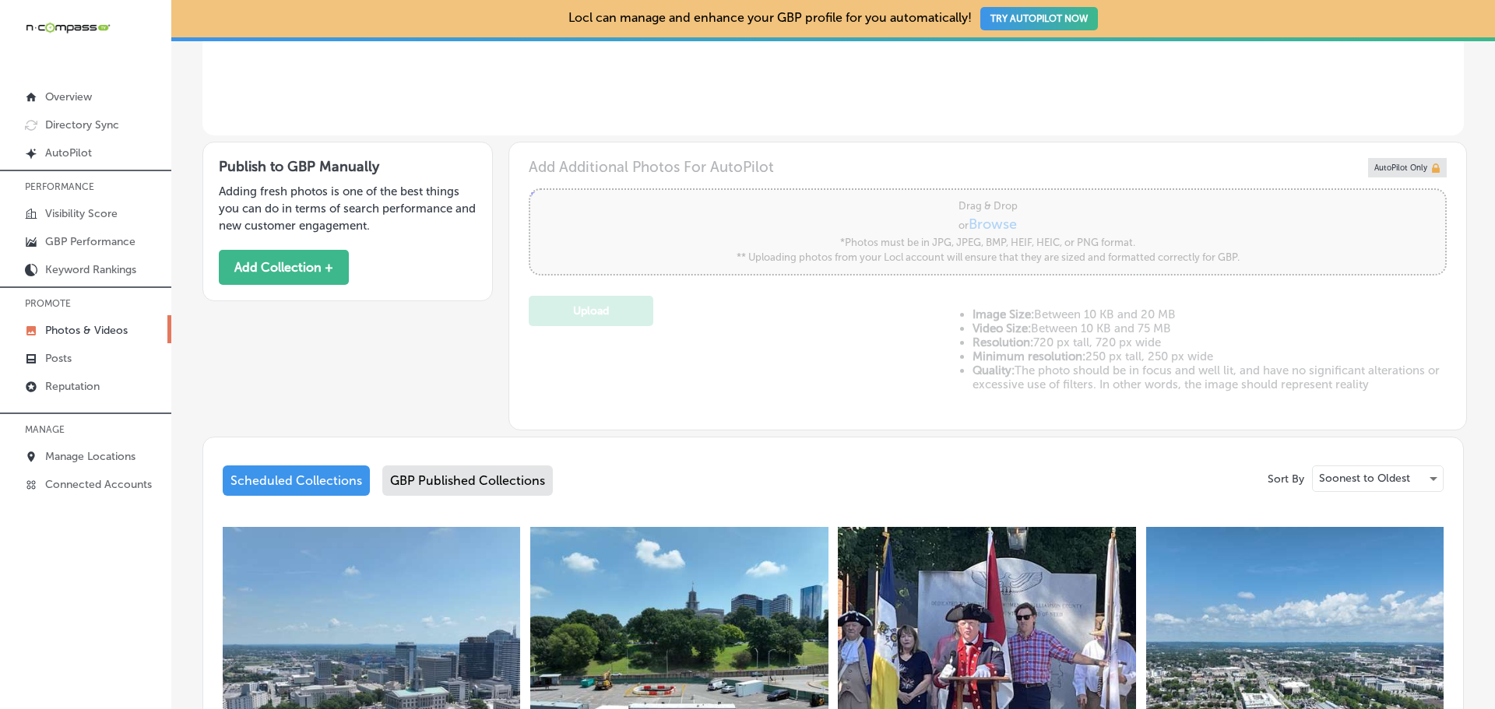
scroll to position [389, 0]
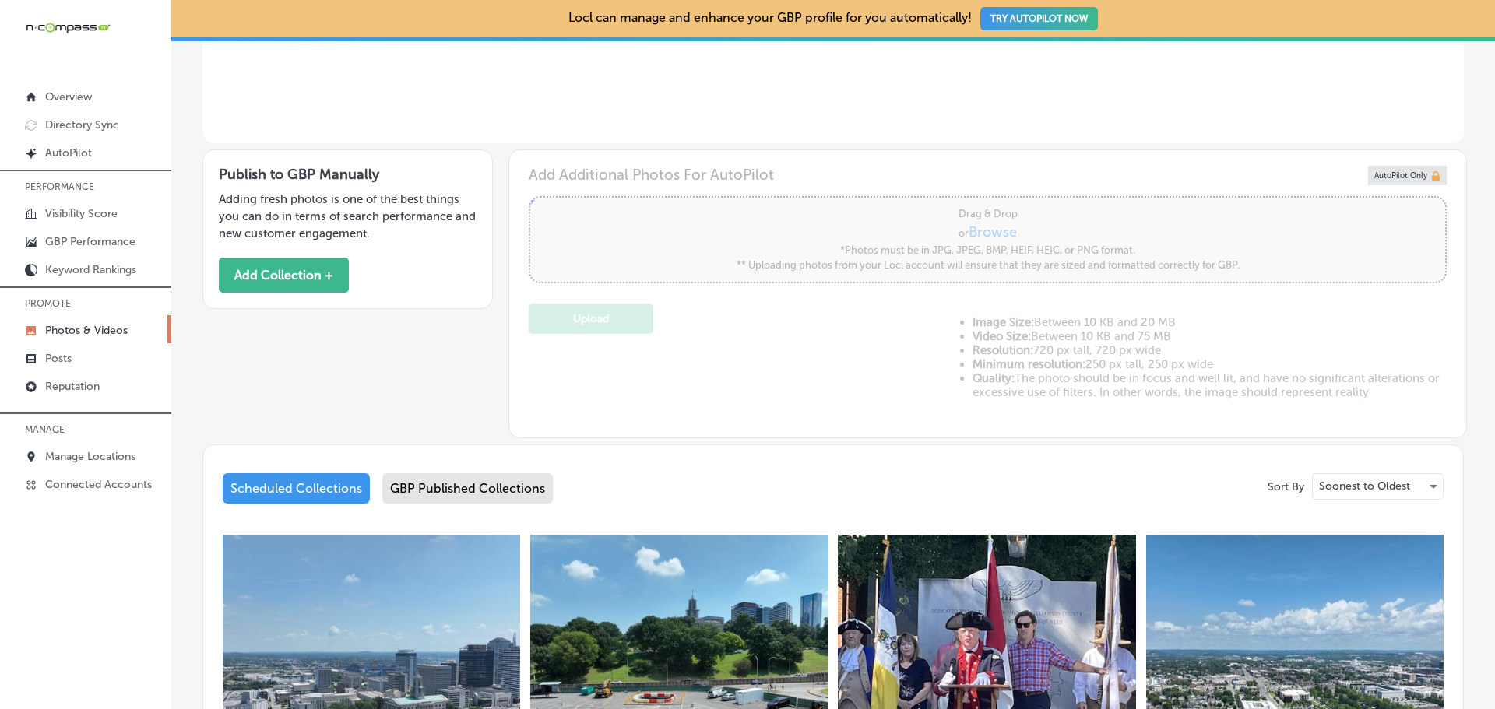
click at [487, 483] on div "GBP Published Collections" at bounding box center [467, 488] width 171 height 30
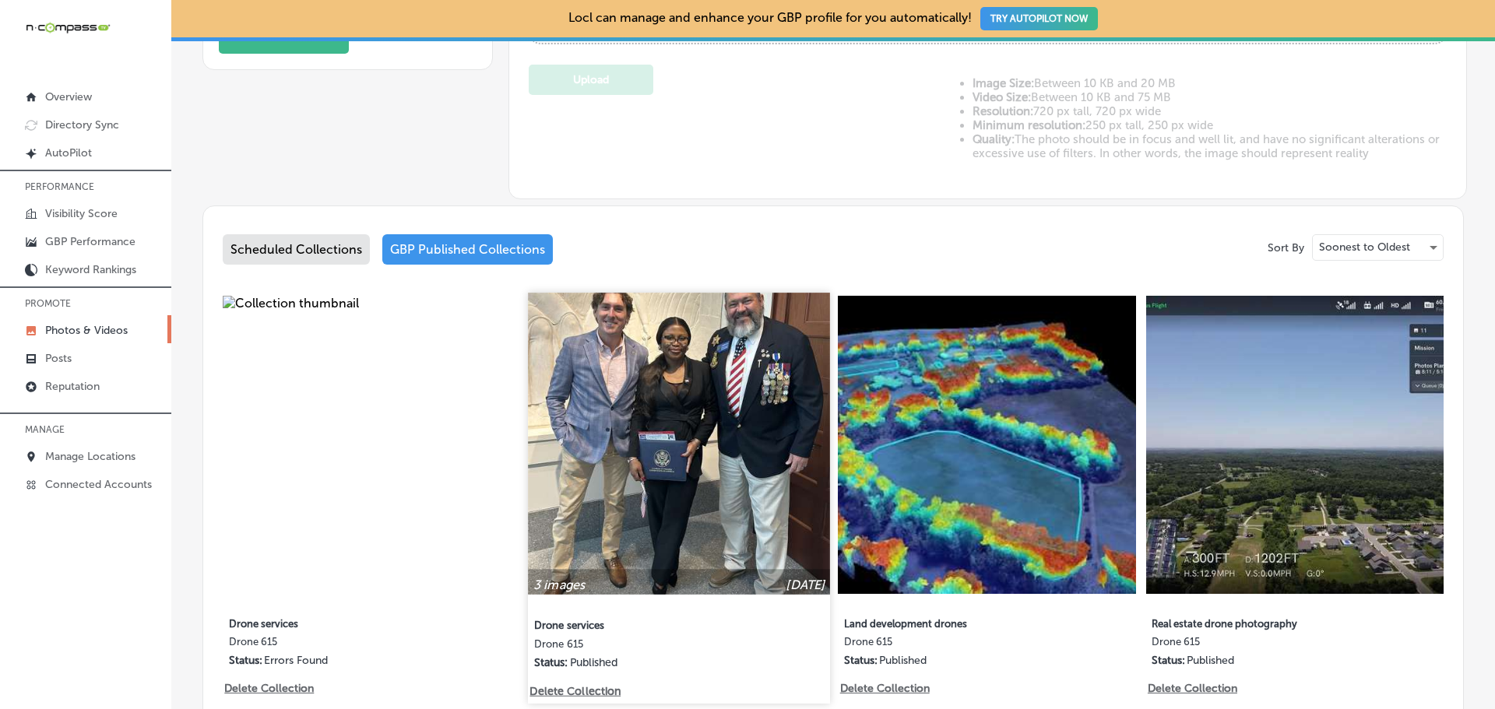
scroll to position [635, 0]
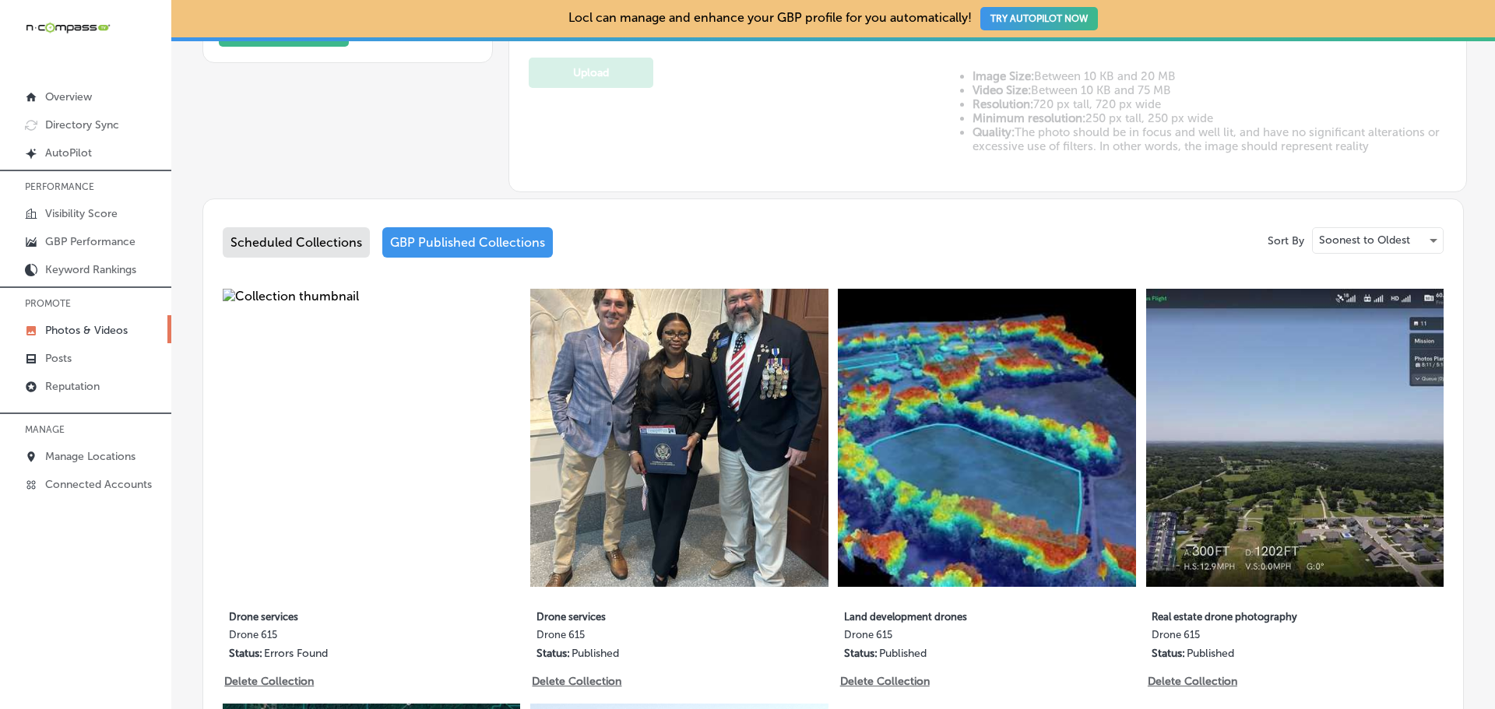
click at [452, 512] on img at bounding box center [371, 437] width 297 height 297
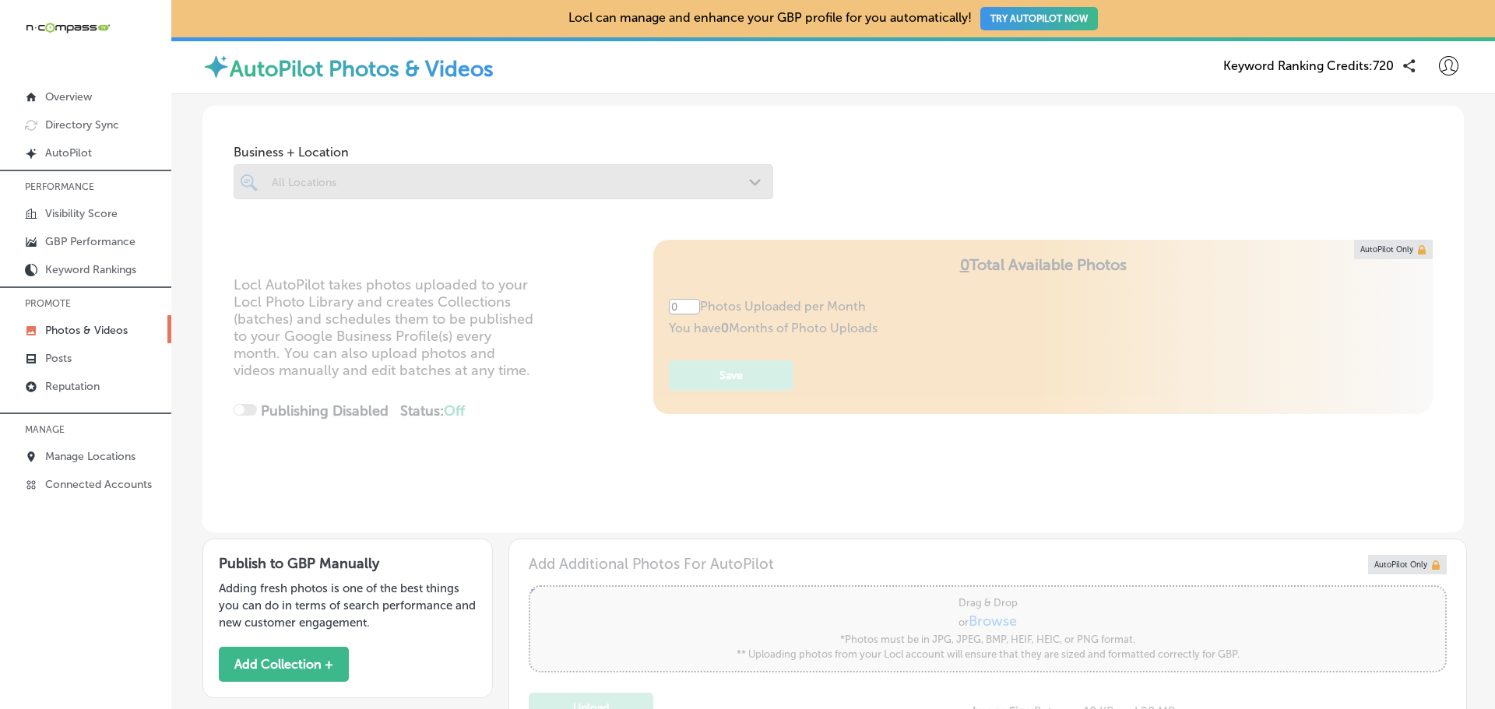
type input "5"
